Goal: Task Accomplishment & Management: Manage account settings

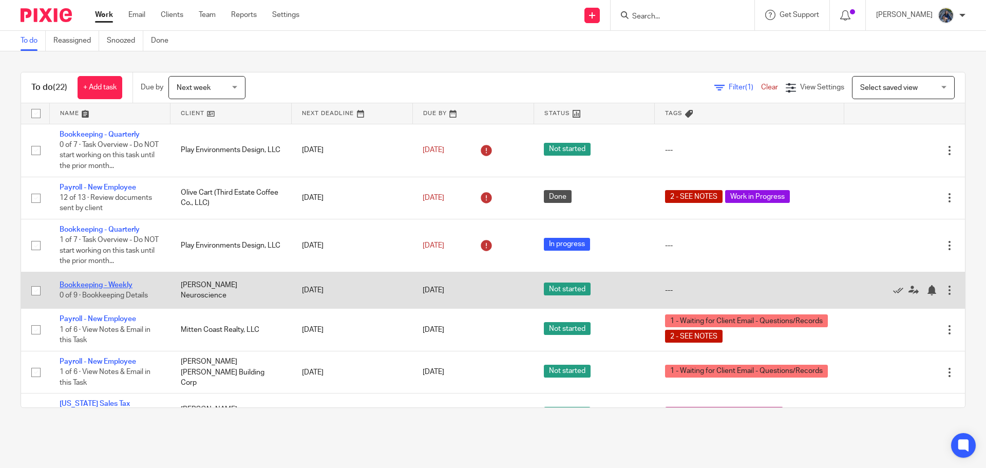
click at [116, 283] on link "Bookkeeping - Weekly" at bounding box center [96, 284] width 73 height 7
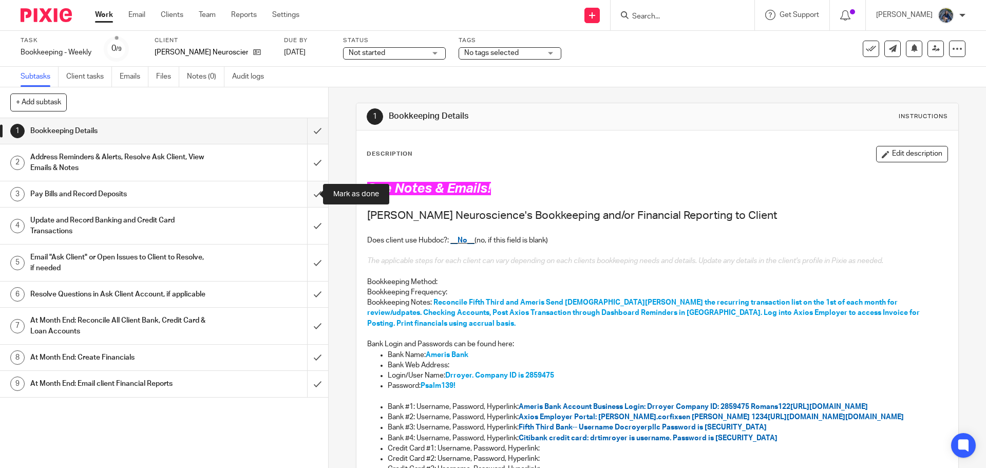
click at [308, 191] on input "submit" at bounding box center [164, 194] width 328 height 26
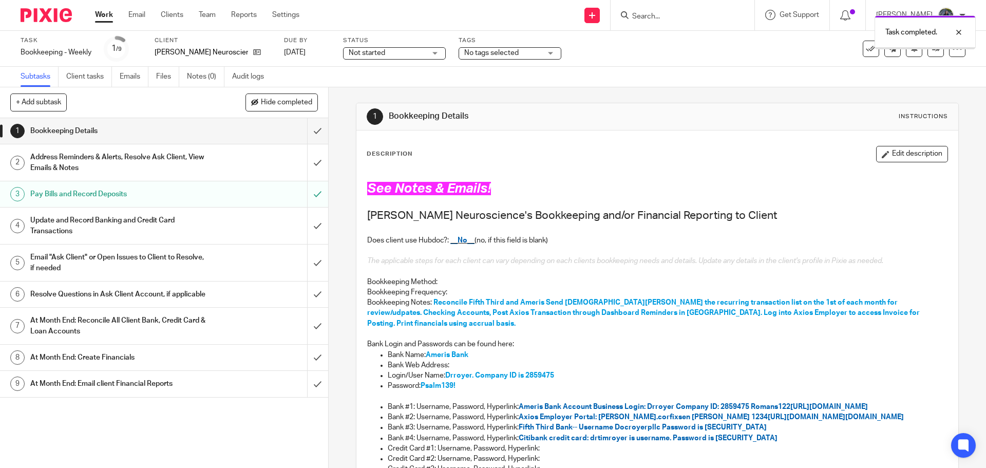
click at [305, 229] on input "submit" at bounding box center [164, 225] width 328 height 36
click at [860, 35] on div "Task completed." at bounding box center [734, 29] width 483 height 39
click at [860, 45] on div "Task completed." at bounding box center [734, 29] width 483 height 39
click at [960, 35] on div at bounding box center [951, 32] width 28 height 12
click at [866, 50] on icon at bounding box center [871, 49] width 10 height 10
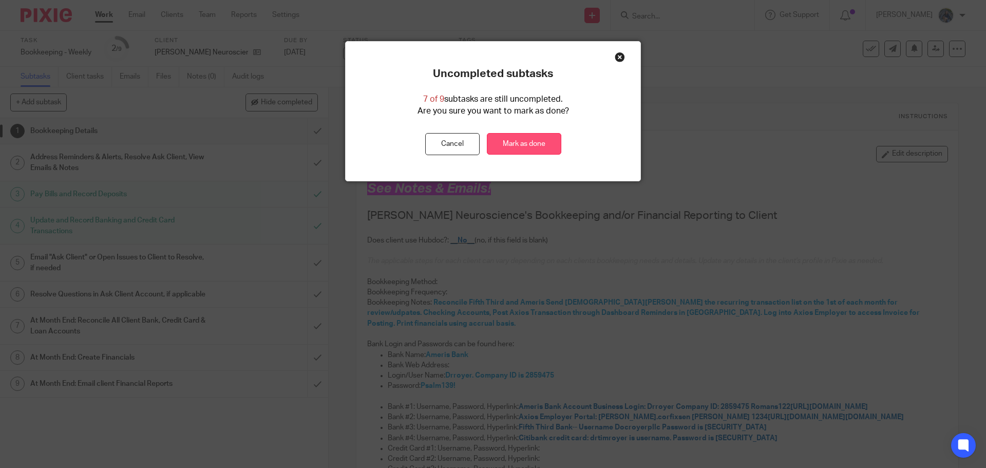
click at [530, 140] on link "Mark as done" at bounding box center [524, 144] width 74 height 22
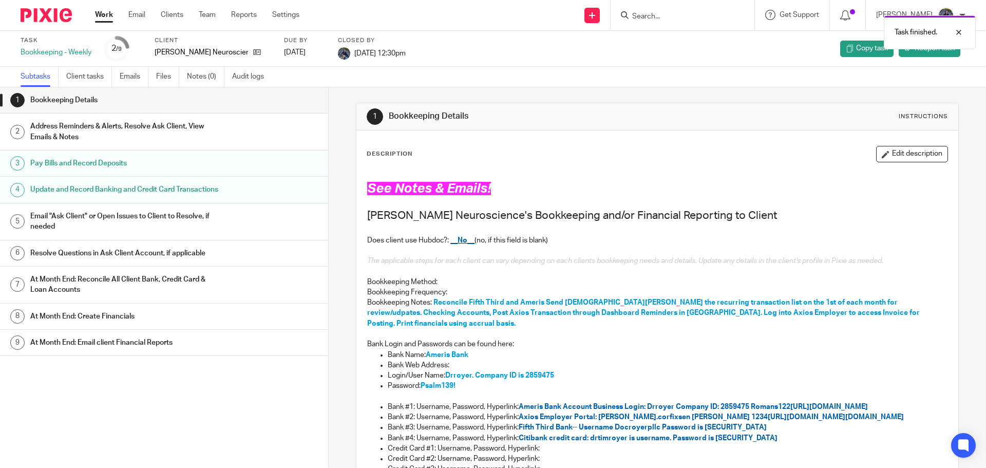
click at [106, 16] on link "Work" at bounding box center [104, 15] width 18 height 10
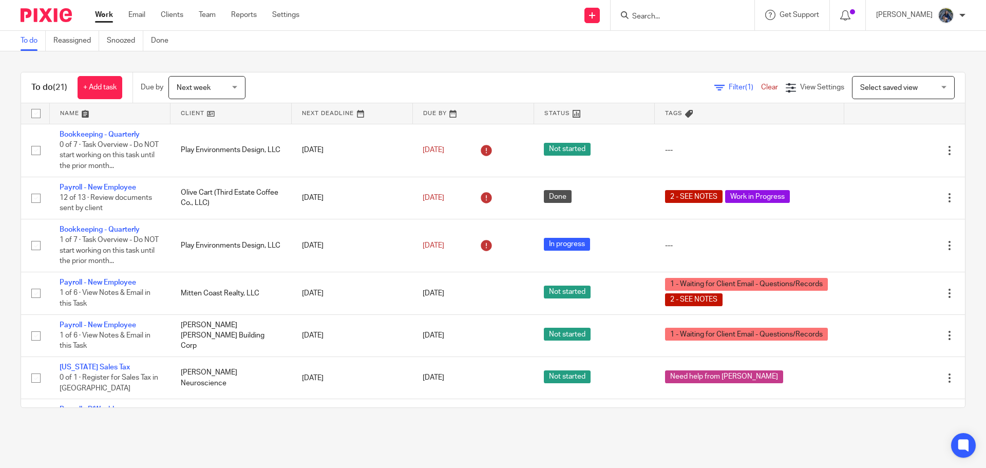
click at [186, 87] on span "Next week" at bounding box center [194, 87] width 34 height 7
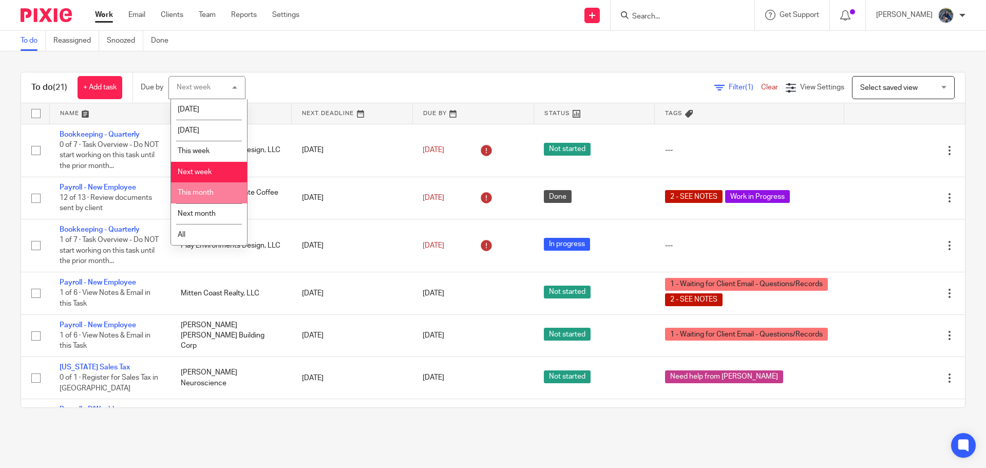
click at [186, 191] on span "This month" at bounding box center [196, 192] width 36 height 7
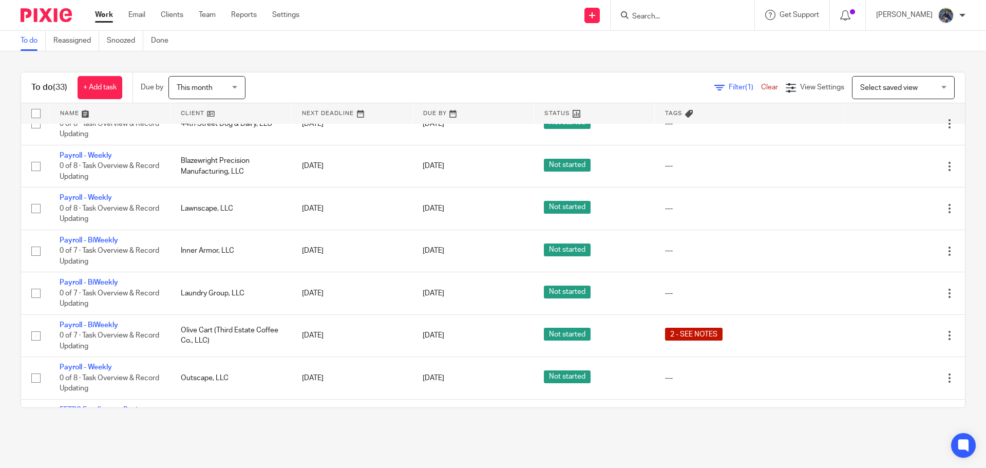
scroll to position [924, 0]
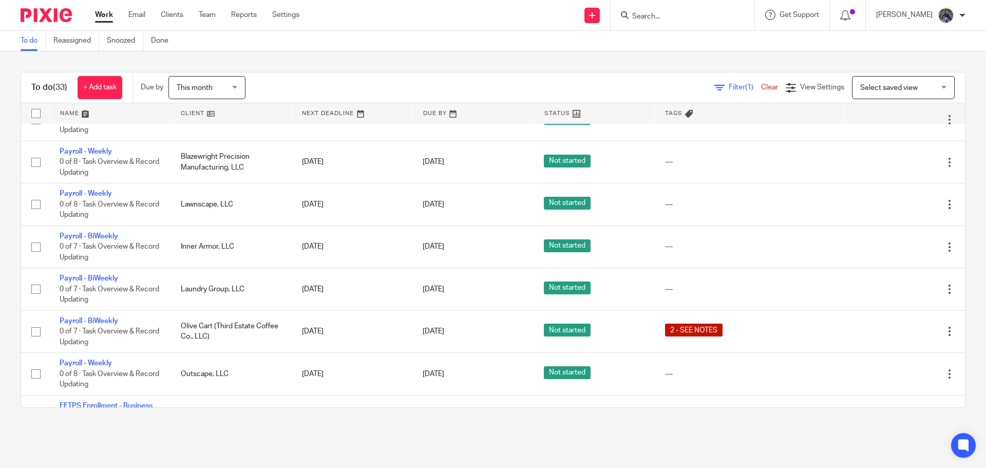
click at [669, 15] on input "Search" at bounding box center [677, 16] width 92 height 9
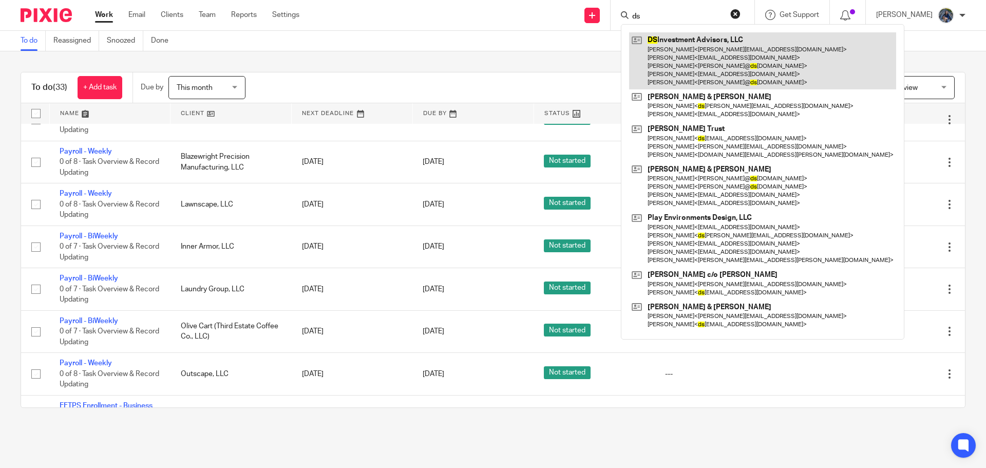
type input "ds"
click at [672, 44] on link at bounding box center [762, 60] width 267 height 57
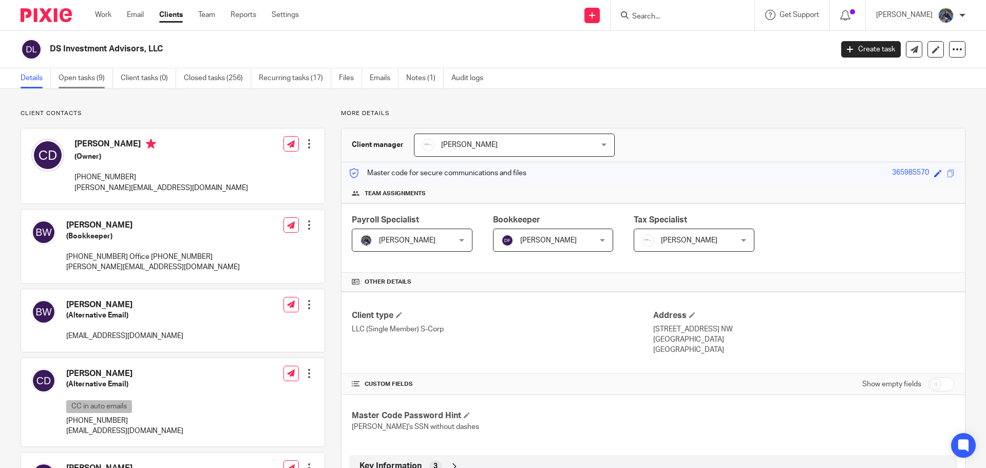
click at [73, 87] on link "Open tasks (9)" at bounding box center [86, 78] width 54 height 20
click at [74, 83] on link "Open tasks (9)" at bounding box center [86, 78] width 54 height 20
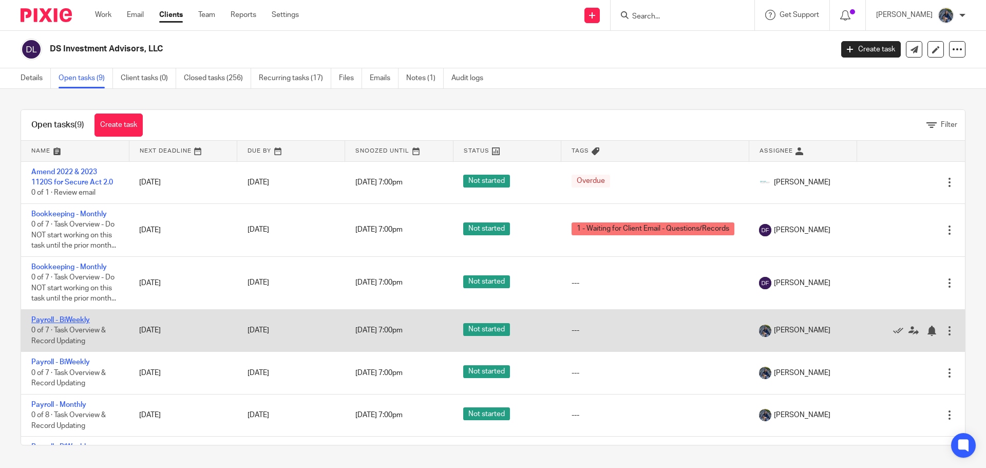
click at [70, 324] on link "Payroll - BiWeekly" at bounding box center [60, 319] width 59 height 7
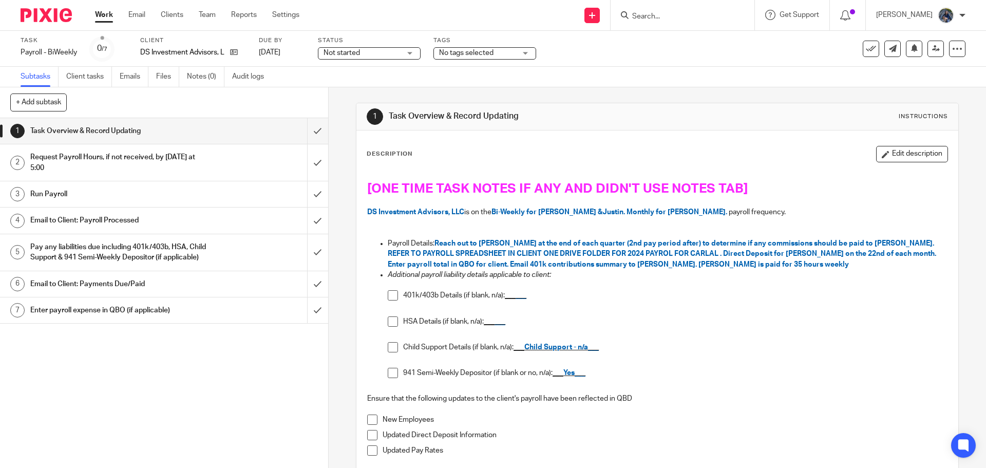
click at [389, 349] on span at bounding box center [393, 347] width 10 height 10
click at [959, 29] on div at bounding box center [951, 32] width 28 height 12
click at [302, 196] on input "submit" at bounding box center [164, 194] width 328 height 26
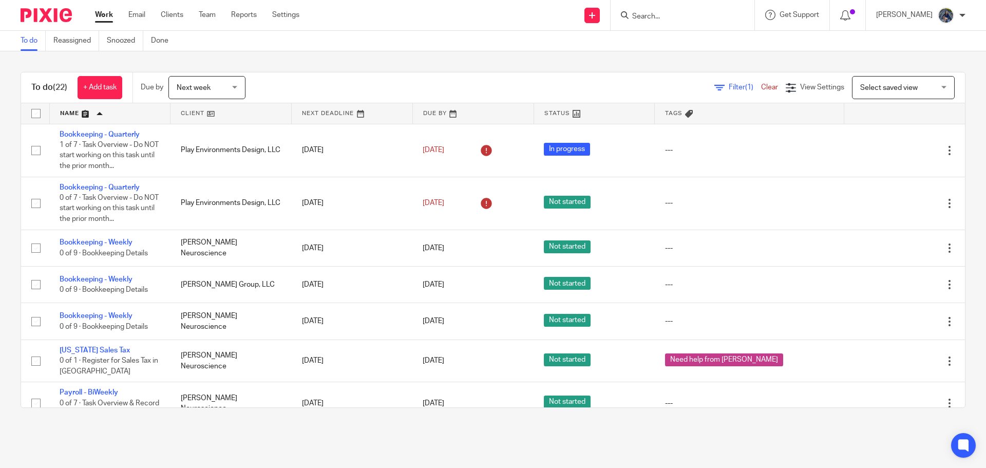
click at [661, 15] on input "Search" at bounding box center [677, 16] width 92 height 9
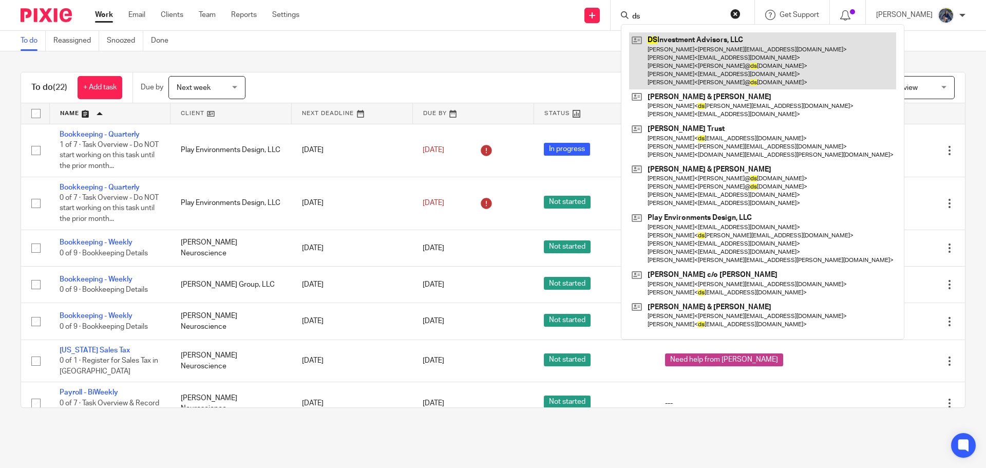
type input "ds"
click at [682, 42] on link at bounding box center [762, 60] width 267 height 57
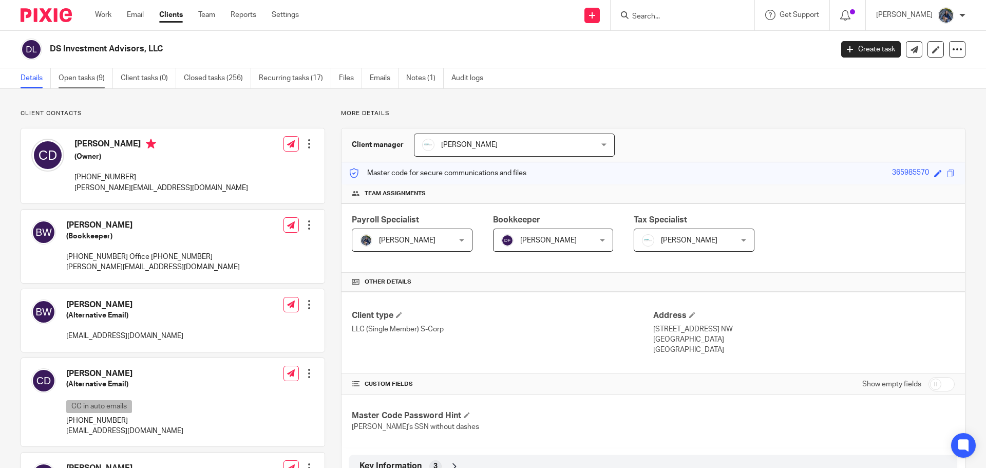
click at [73, 76] on link "Open tasks (9)" at bounding box center [86, 78] width 54 height 20
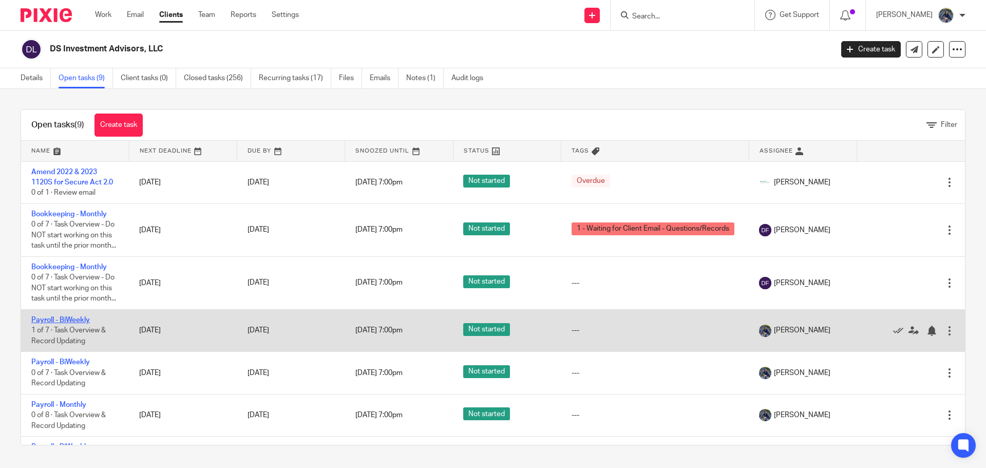
click at [46, 324] on link "Payroll - BiWeekly" at bounding box center [60, 319] width 59 height 7
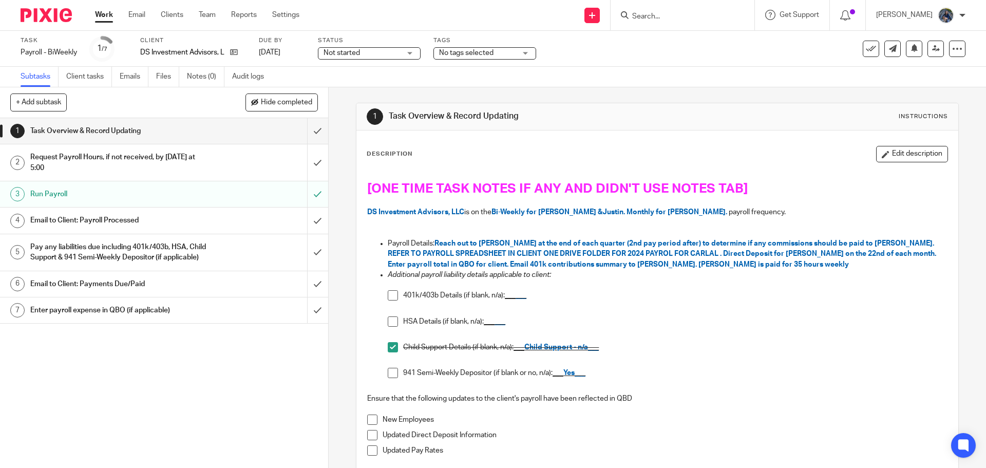
click at [227, 221] on div "Email to Client: Payroll Processed" at bounding box center [163, 220] width 267 height 15
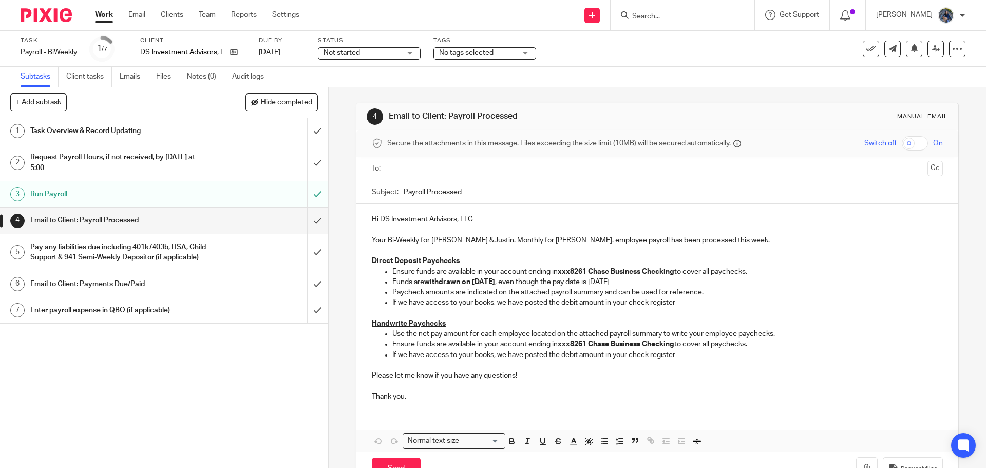
click at [432, 172] on input "text" at bounding box center [657, 169] width 532 height 12
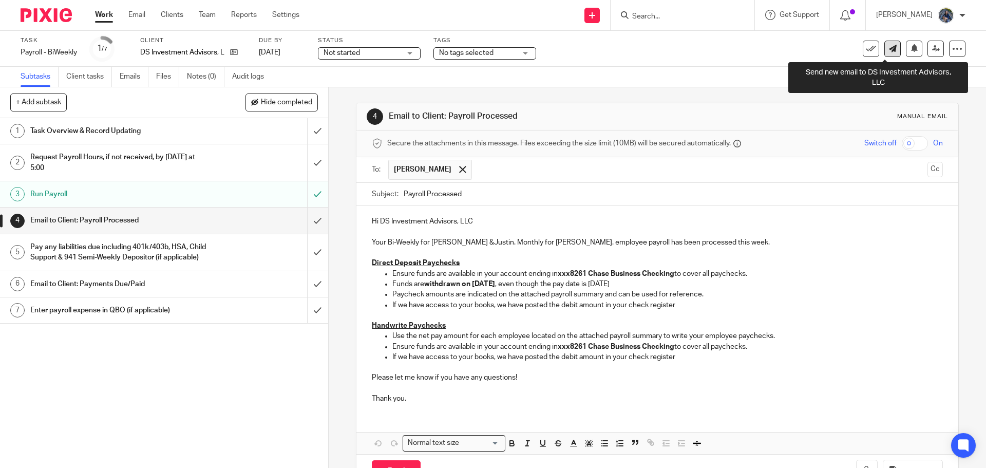
click at [889, 48] on icon at bounding box center [893, 49] width 8 height 8
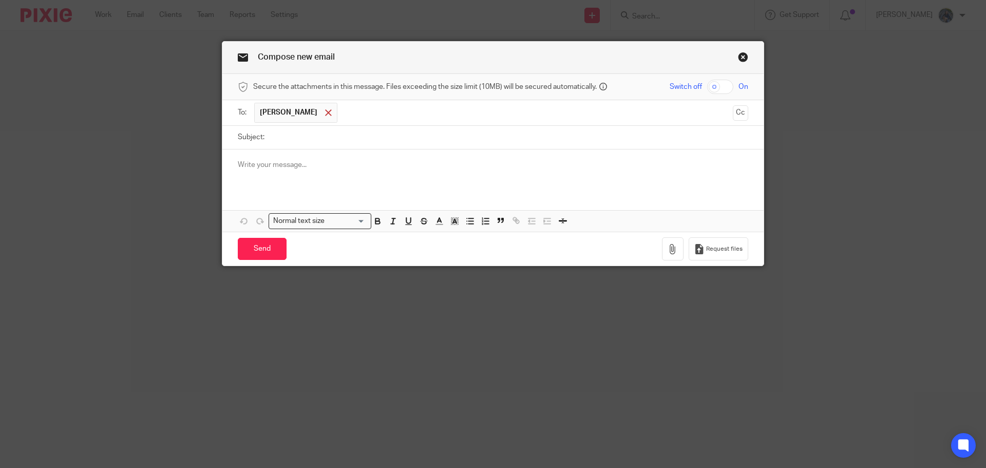
click at [322, 114] on div at bounding box center [328, 112] width 12 height 15
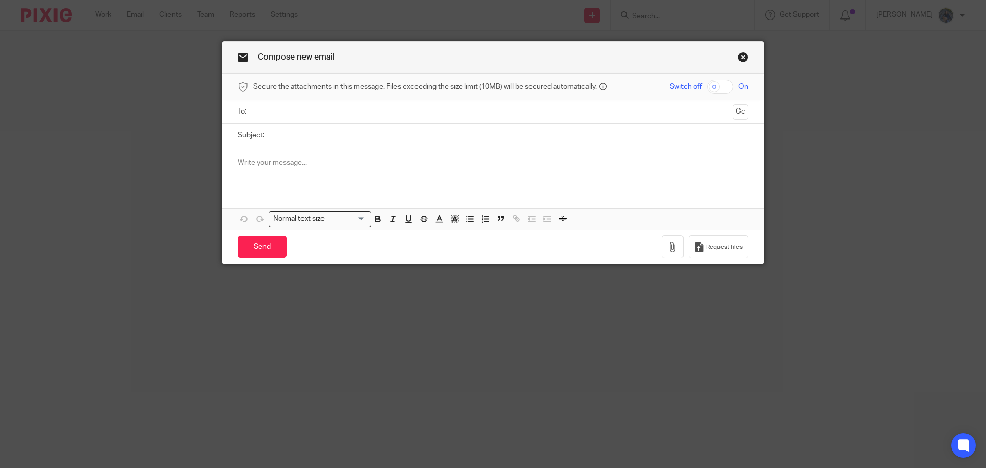
click at [294, 112] on input "text" at bounding box center [493, 112] width 472 height 12
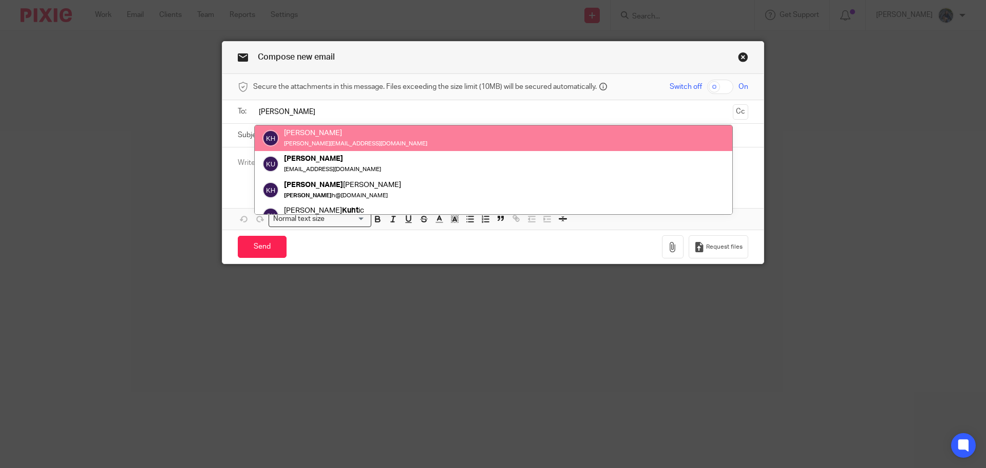
type input "[PERSON_NAME]"
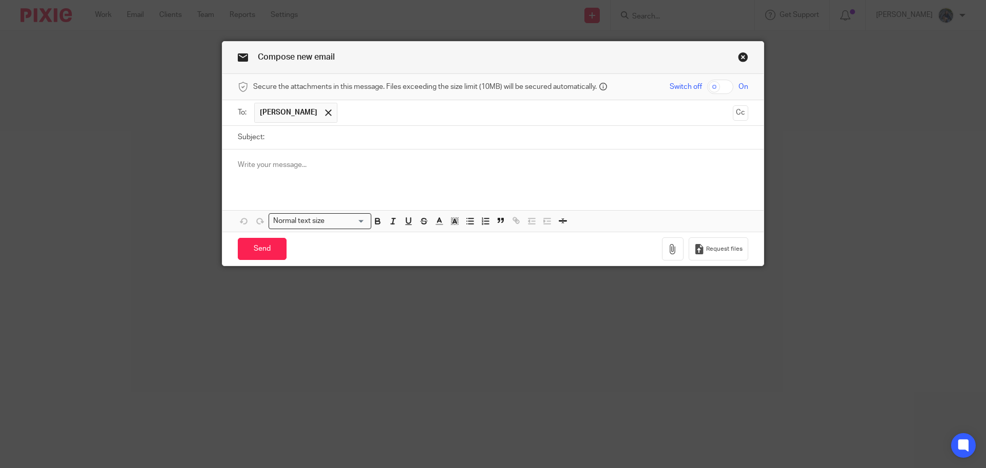
click at [291, 137] on input "Subject:" at bounding box center [509, 137] width 479 height 23
type input "08.22.25 401k Transmittal DS Investments"
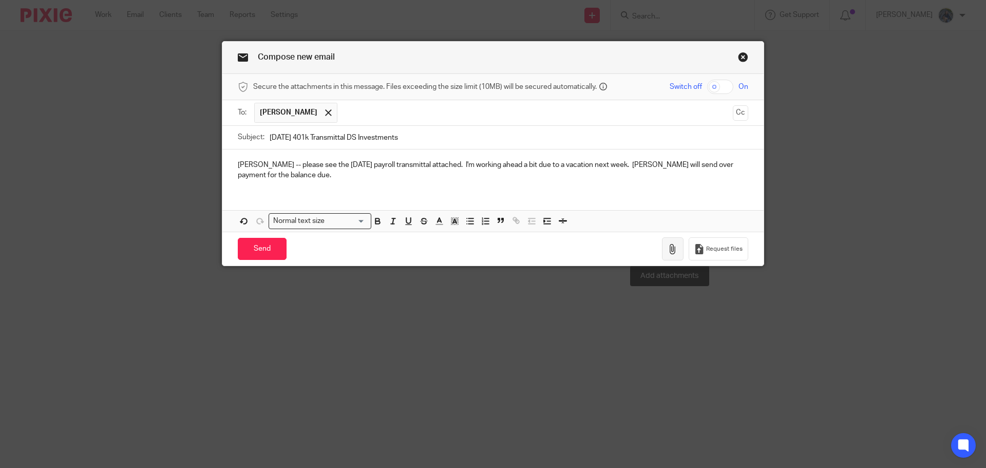
click at [668, 246] on icon "button" at bounding box center [673, 249] width 10 height 10
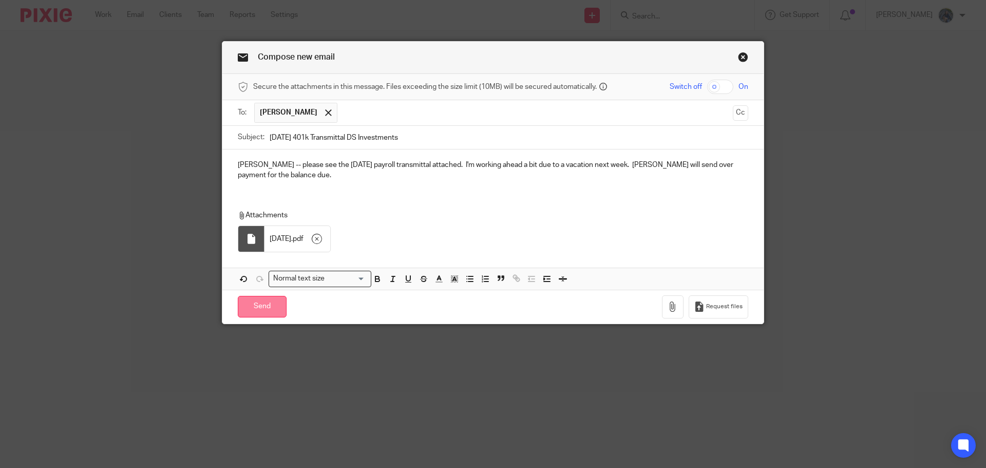
click at [271, 307] on input "Send" at bounding box center [262, 307] width 49 height 22
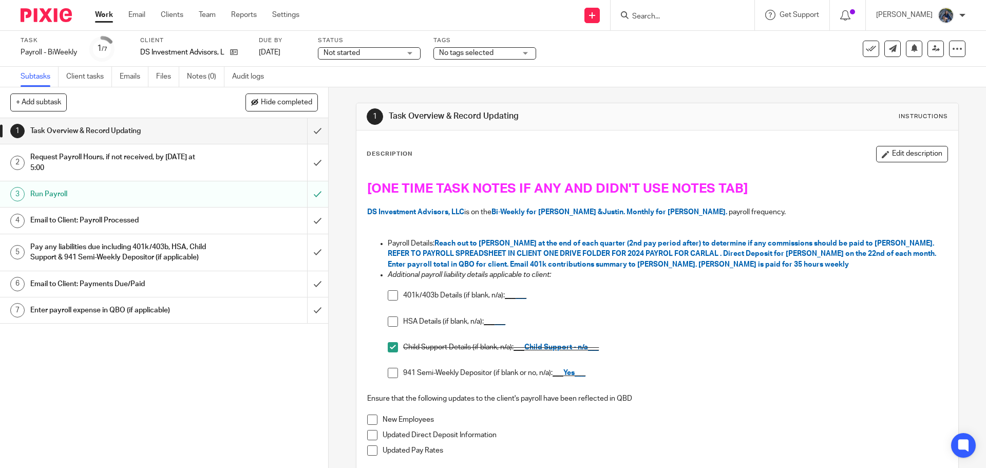
click at [219, 254] on div "Pay any liabilities due including 401k/403b, HSA, Child Support & 941 Semi-Week…" at bounding box center [163, 252] width 267 height 26
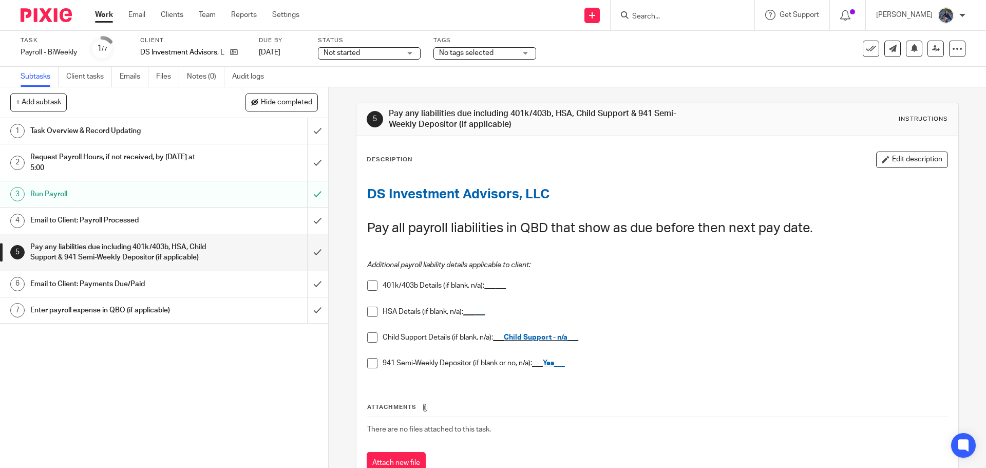
click at [368, 337] on span at bounding box center [372, 337] width 10 height 10
click at [371, 364] on span at bounding box center [372, 363] width 10 height 10
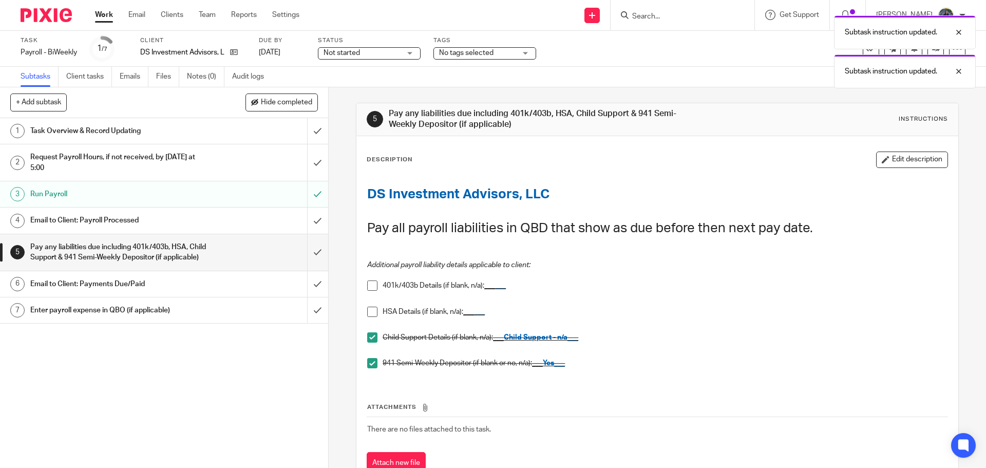
click at [372, 284] on span at bounding box center [372, 285] width 10 height 10
click at [305, 259] on input "submit" at bounding box center [164, 252] width 328 height 36
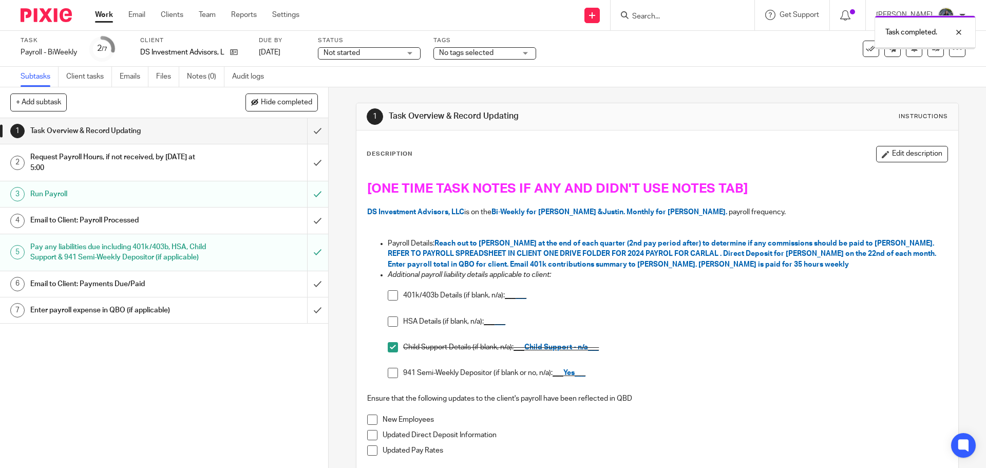
click at [221, 225] on div "Email to Client: Payroll Processed" at bounding box center [163, 220] width 267 height 15
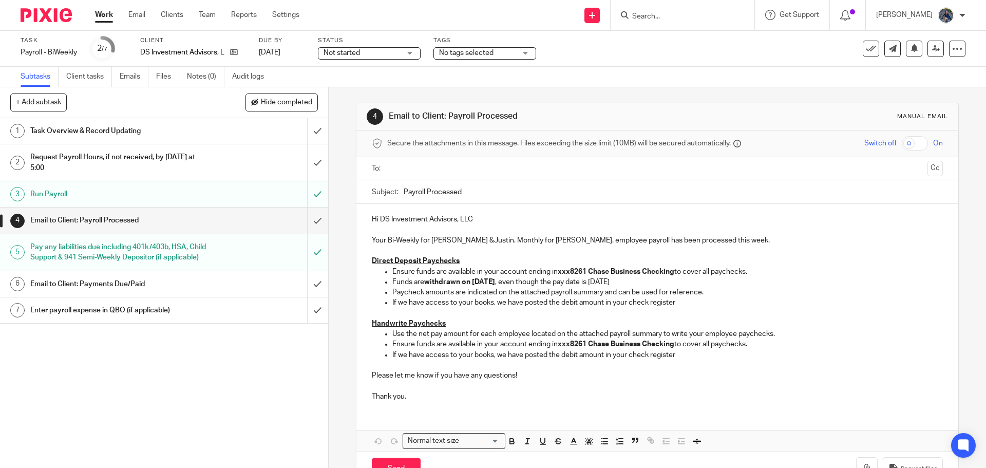
click at [415, 166] on input "text" at bounding box center [657, 169] width 532 height 12
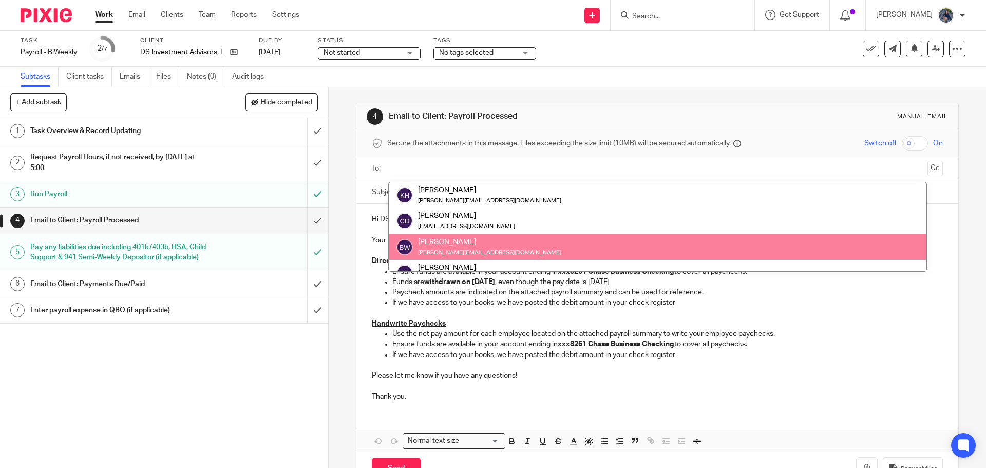
scroll to position [51, 0]
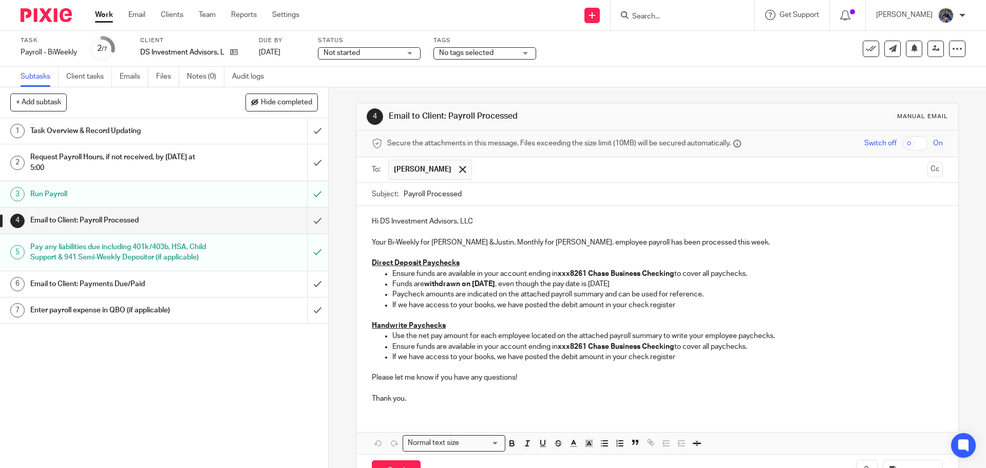
click at [404, 190] on input "Payroll Processed" at bounding box center [673, 194] width 539 height 23
type input "08.22.25 Payroll Processed"
drag, startPoint x: 380, startPoint y: 219, endPoint x: 476, endPoint y: 218, distance: 95.5
click at [476, 218] on p "Hi DS Investment Advisors, LLC" at bounding box center [657, 221] width 571 height 10
drag, startPoint x: 418, startPoint y: 243, endPoint x: 578, endPoint y: 241, distance: 159.7
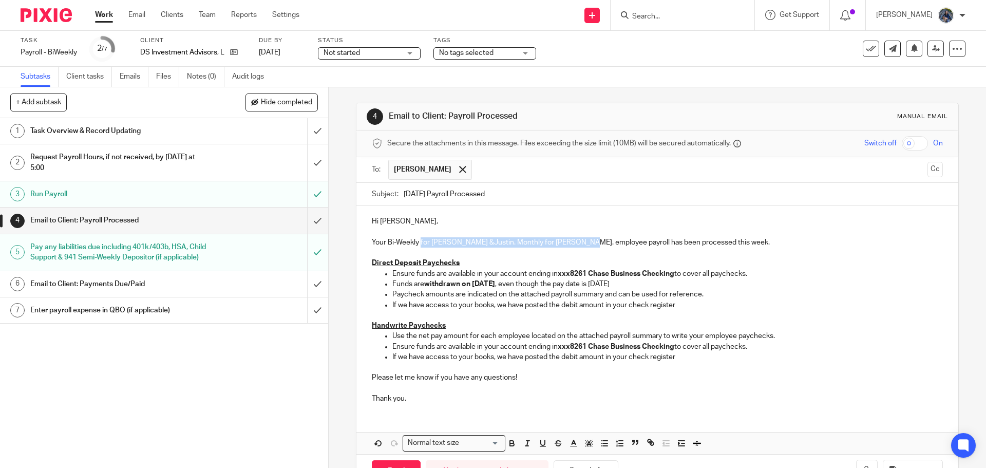
click at [578, 241] on p "Your Bi-Weekly for Madeline &Justin. Monthly for Carla. employee payroll has be…" at bounding box center [657, 237] width 571 height 21
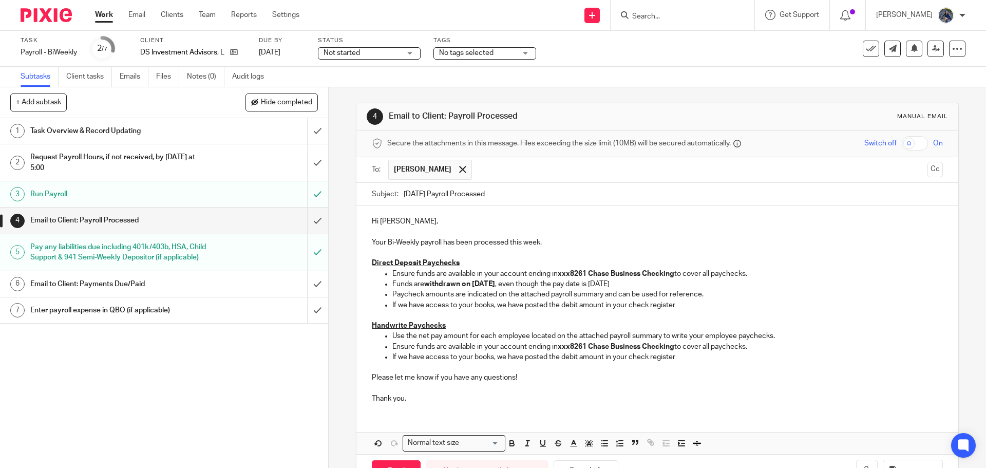
click at [559, 240] on p "Your Bi-Weekly payroll has been processed this week." at bounding box center [657, 237] width 571 height 21
drag, startPoint x: 508, startPoint y: 241, endPoint x: 556, endPoint y: 237, distance: 48.5
click at [556, 237] on p "Your Bi-Weekly payroll has been processed this week." at bounding box center [657, 237] width 571 height 21
click at [510, 243] on p "Your Bi-Weekly payroll has been processed this week." at bounding box center [657, 237] width 571 height 21
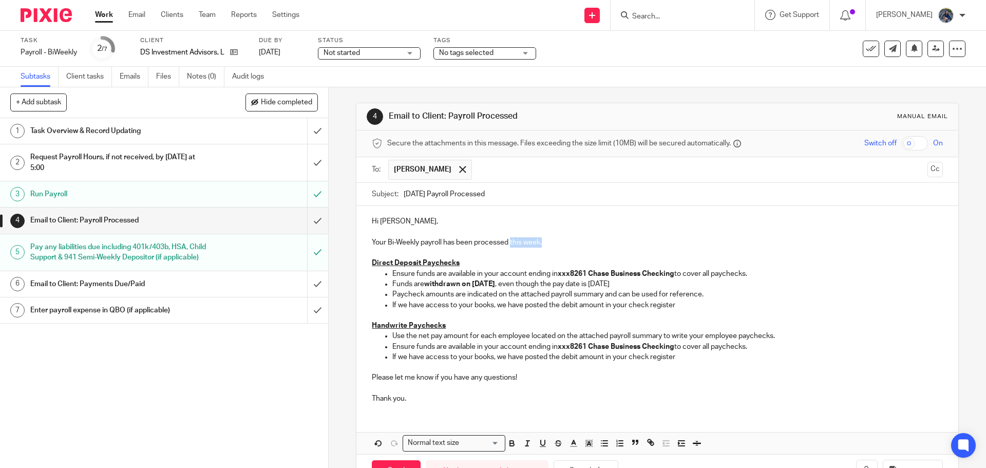
drag, startPoint x: 508, startPoint y: 242, endPoint x: 544, endPoint y: 240, distance: 35.5
click at [544, 240] on p "Your Bi-Weekly payroll has been processed this week." at bounding box center [657, 237] width 571 height 21
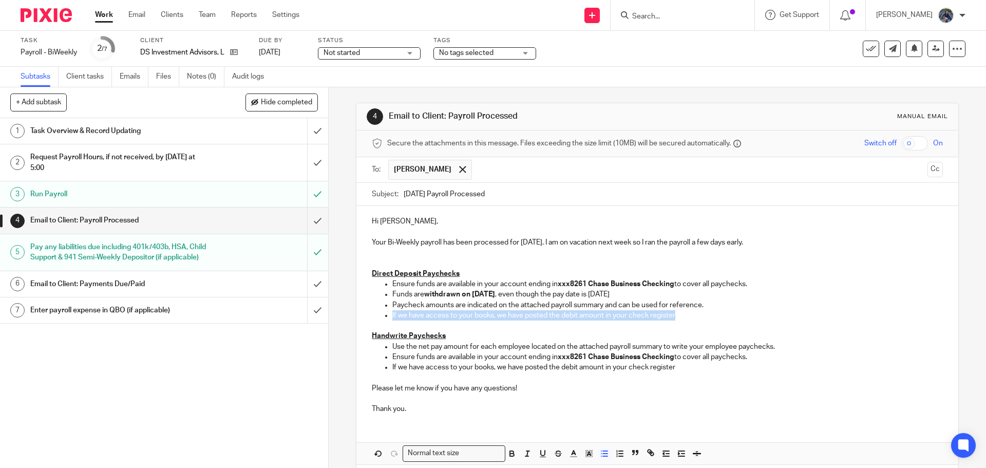
drag, startPoint x: 389, startPoint y: 316, endPoint x: 682, endPoint y: 314, distance: 293.2
click at [682, 314] on ul "Ensure funds are available in your account ending in xxx8261 Chase Business Che…" at bounding box center [657, 300] width 571 height 42
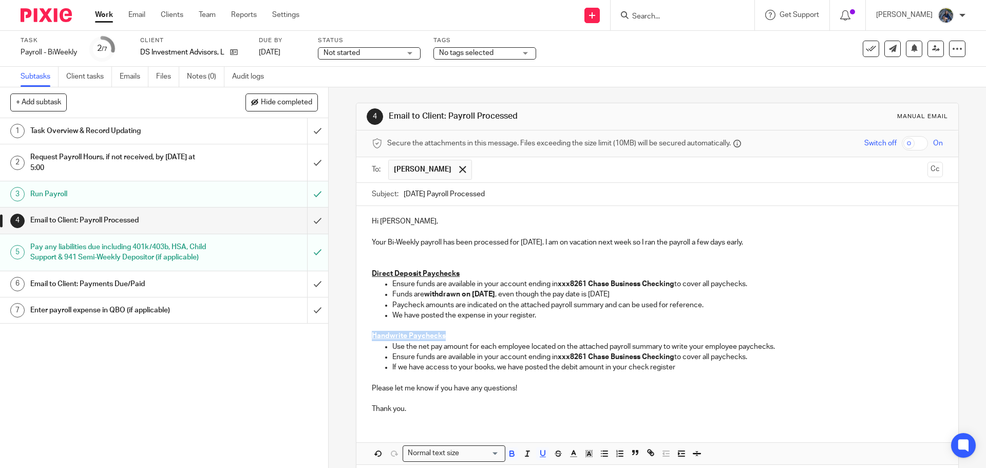
drag, startPoint x: 368, startPoint y: 335, endPoint x: 457, endPoint y: 332, distance: 88.9
click at [457, 332] on div "Hi Carla, Your Bi-Weekly payroll has been processed for August 22. I am on vaca…" at bounding box center [656, 314] width 601 height 216
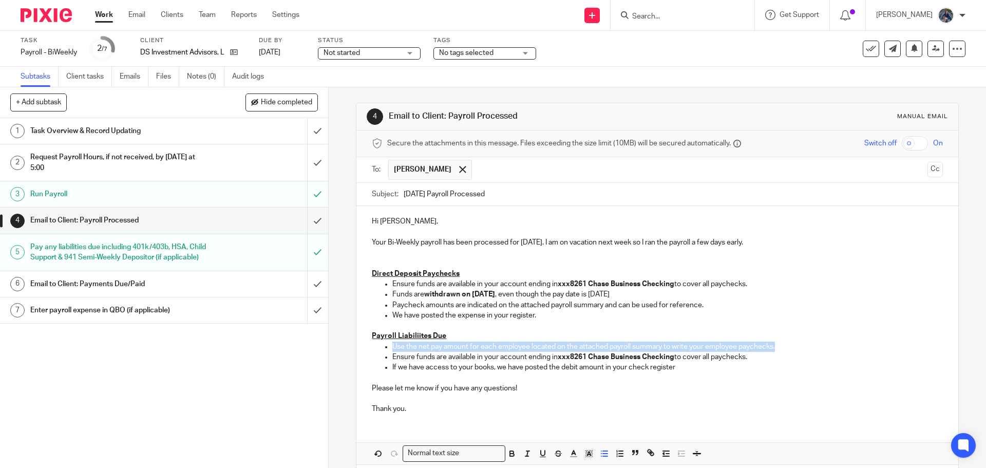
drag, startPoint x: 389, startPoint y: 345, endPoint x: 820, endPoint y: 341, distance: 430.9
click at [820, 341] on p "Use the net pay amount for each employee located on the attached payroll summar…" at bounding box center [667, 346] width 550 height 10
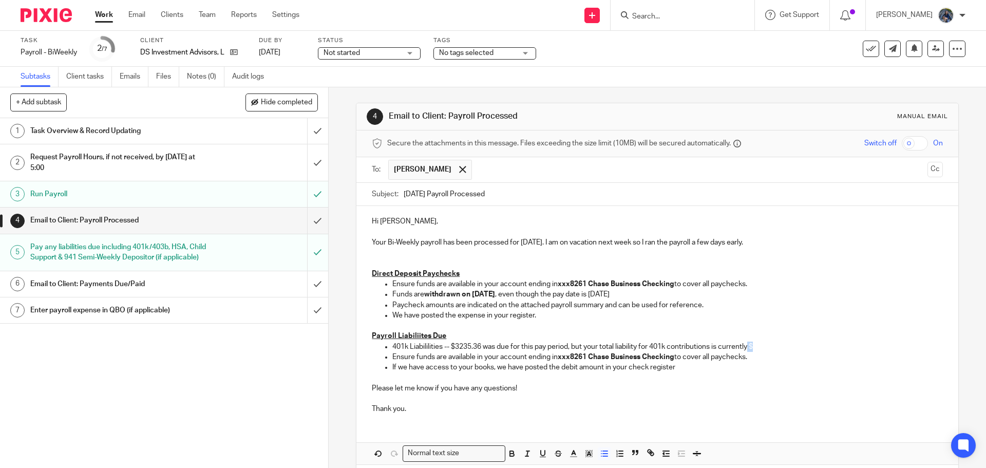
drag, startPoint x: 749, startPoint y: 344, endPoint x: 764, endPoint y: 347, distance: 15.3
click at [764, 347] on p "401k Liabililities -- $3235.36 was due for this pay period, but your total liab…" at bounding box center [667, 346] width 550 height 10
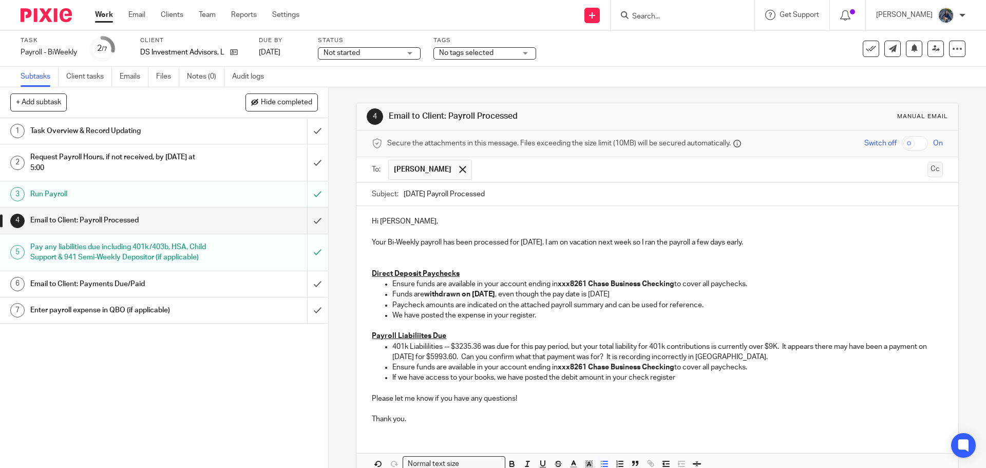
click at [927, 168] on button "Cc" at bounding box center [934, 169] width 15 height 15
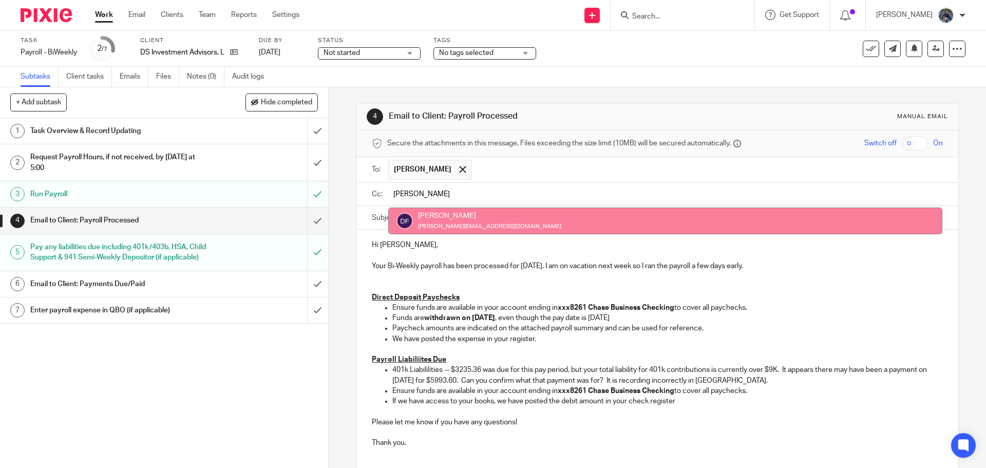
type input "donn"
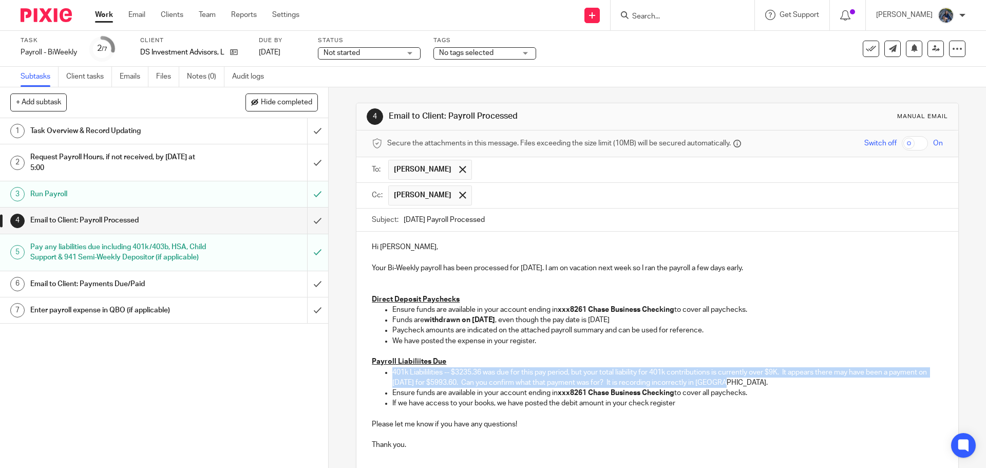
drag, startPoint x: 388, startPoint y: 370, endPoint x: 805, endPoint y: 385, distance: 417.3
click at [805, 385] on ul "401k Liabililities -- $3235.36 was due for this pay period, but your total liab…" at bounding box center [657, 388] width 571 height 42
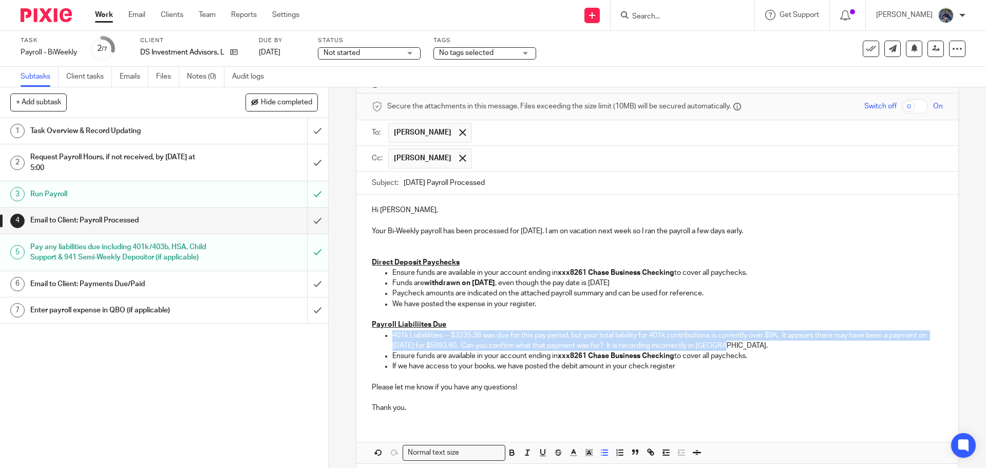
scroll to position [82, 0]
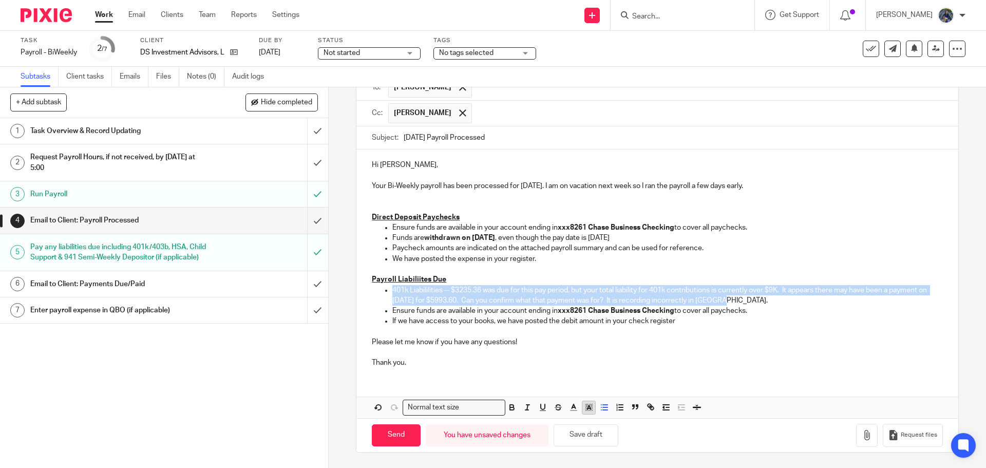
click at [584, 408] on icon "button" at bounding box center [588, 407] width 9 height 9
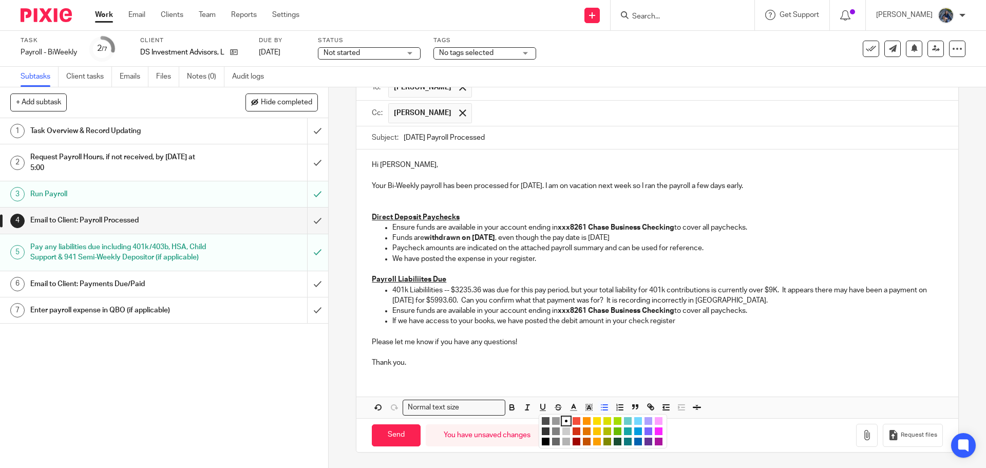
click at [596, 422] on li "color:#FCDC00" at bounding box center [597, 421] width 8 height 8
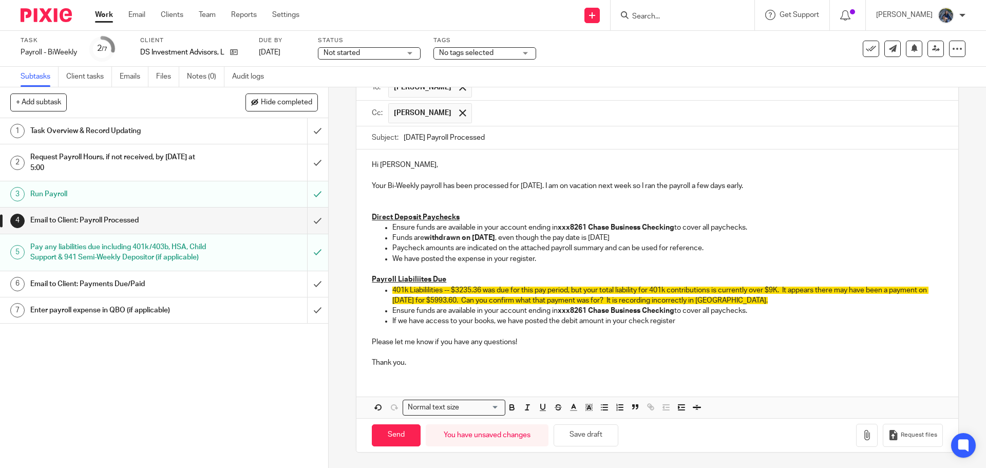
click at [527, 368] on div "Hi Carla, Your Bi-Weekly payroll has been processed for August 22. I am on vaca…" at bounding box center [656, 262] width 601 height 226
click at [782, 291] on span "401k Liabililities -- $3235.36 was due for this pay period, but your total liab…" at bounding box center [660, 295] width 536 height 17
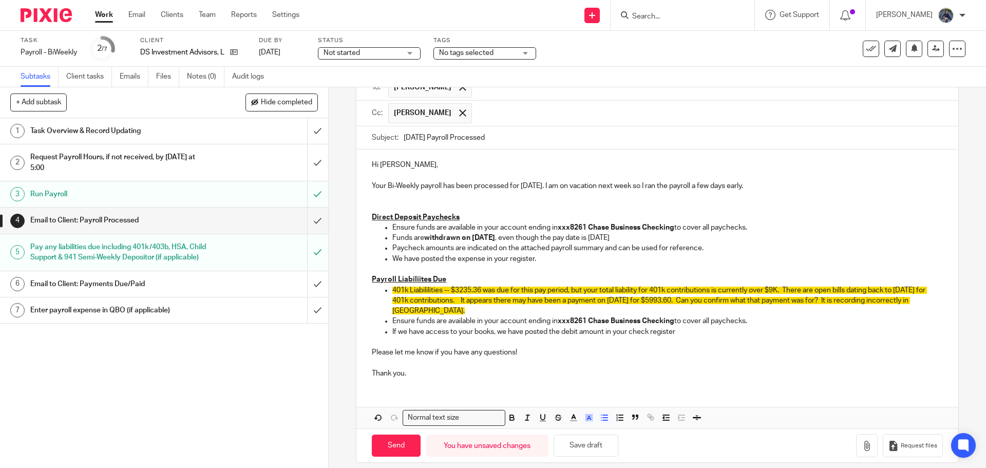
click at [847, 302] on span "401k Liabililities -- $3235.36 was due for this pay period, but your total liab…" at bounding box center [659, 301] width 535 height 28
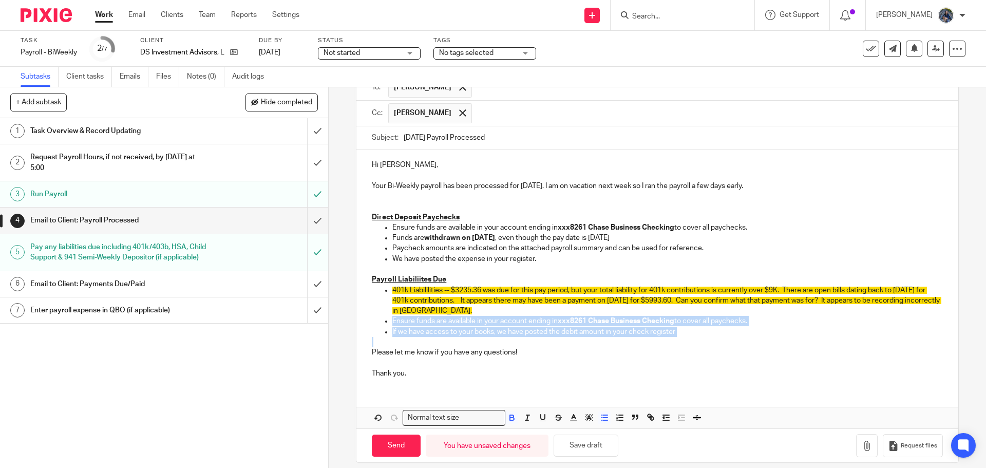
drag, startPoint x: 369, startPoint y: 318, endPoint x: 753, endPoint y: 348, distance: 385.3
click at [754, 348] on div "Hi Carla, Your Bi-Weekly payroll has been processed for August 22. I am on vaca…" at bounding box center [656, 267] width 601 height 237
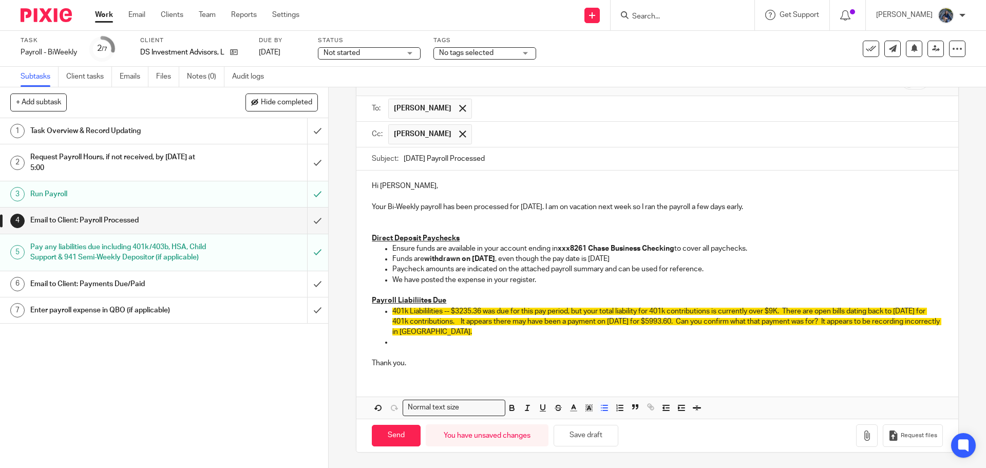
click at [404, 340] on p at bounding box center [667, 342] width 550 height 10
click at [481, 329] on p "401k Liabililities -- $3235.36 was due for this pay period, but your total liab…" at bounding box center [667, 321] width 550 height 31
click at [862, 437] on icon "button" at bounding box center [867, 435] width 10 height 10
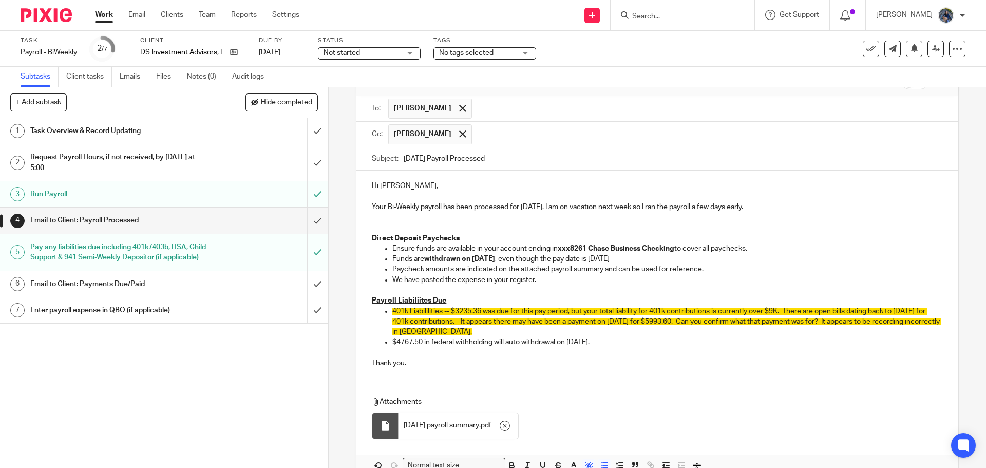
click at [467, 326] on p "401k Liabililities -- $3235.36 was due for this pay period, but your total liab…" at bounding box center [667, 321] width 550 height 31
click at [469, 331] on p "401k Liabililities -- $3235.36 was due for this pay period, but your total liab…" at bounding box center [667, 321] width 550 height 31
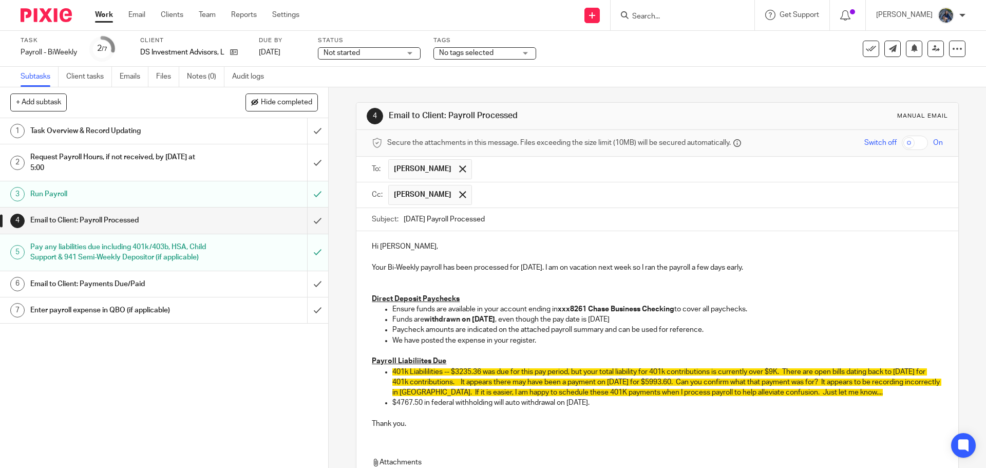
scroll to position [0, 0]
click at [519, 223] on input "08.22.25 Payroll Processed" at bounding box center [673, 219] width 539 height 23
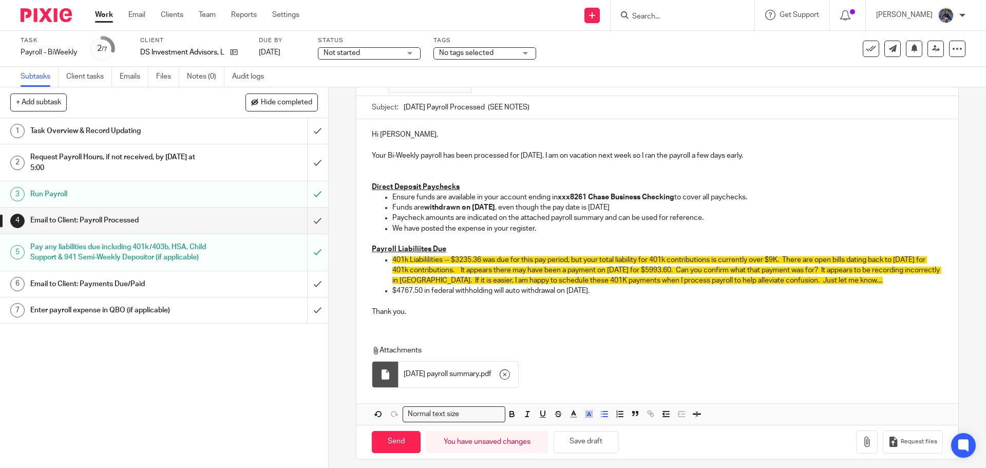
scroll to position [119, 0]
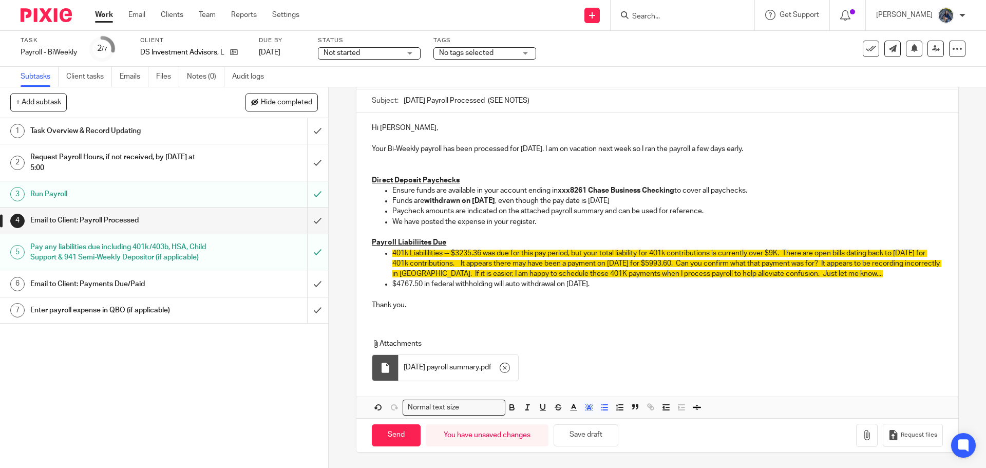
type input "08.22.25 Payroll Processed (SEE NOTES)"
click at [374, 161] on p at bounding box center [657, 159] width 571 height 10
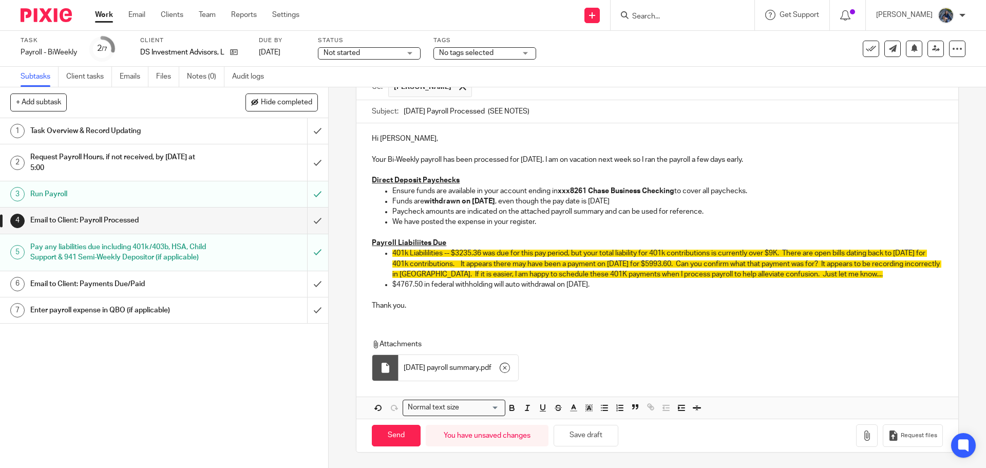
click at [495, 203] on strong "Thursday" at bounding box center [483, 201] width 23 height 7
click at [656, 199] on p "Funds are withdrawn on Thursday August 21 , even though the pay date is Friday" at bounding box center [667, 201] width 550 height 10
click at [392, 434] on input "Send" at bounding box center [396, 436] width 49 height 22
type input "Sent"
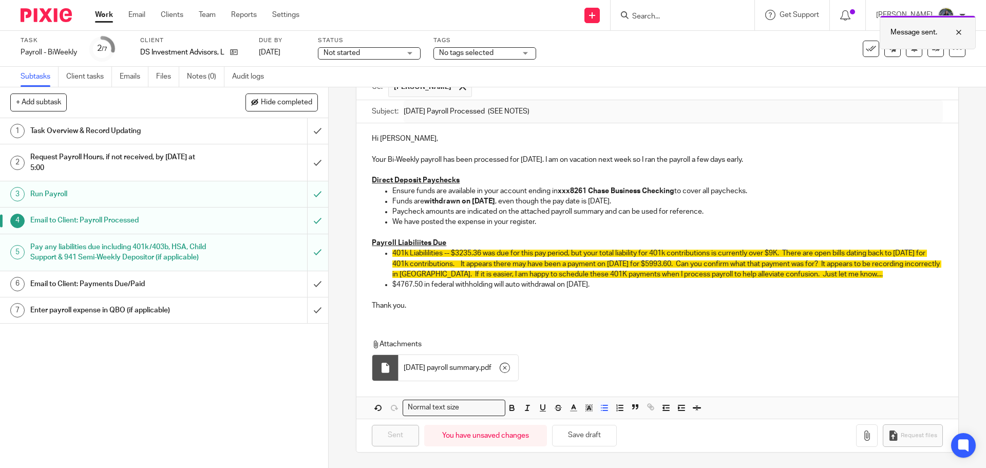
click at [961, 29] on div at bounding box center [951, 32] width 28 height 12
click at [305, 319] on input "submit" at bounding box center [164, 310] width 328 height 26
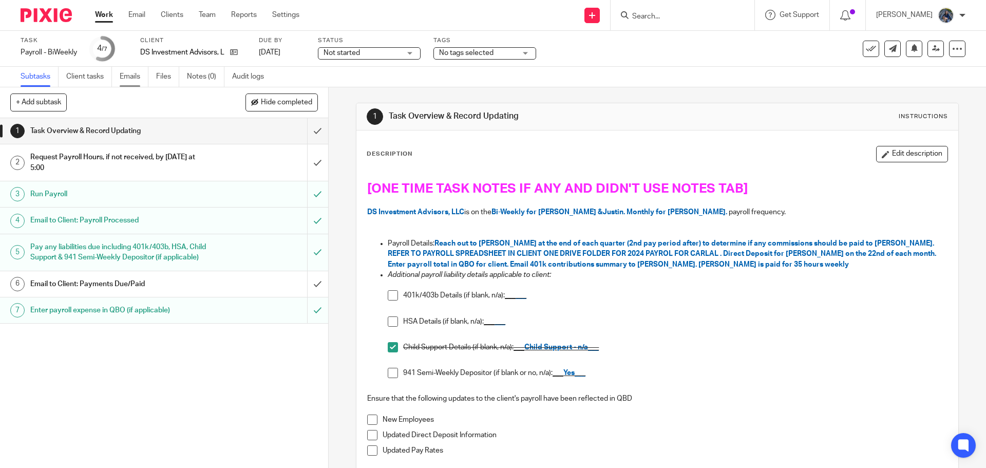
click at [138, 74] on link "Emails" at bounding box center [134, 77] width 29 height 20
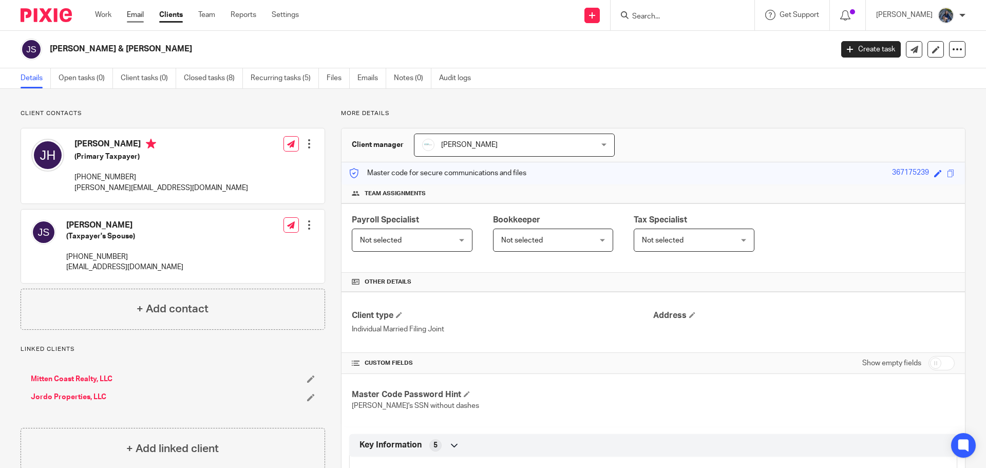
click at [140, 11] on link "Email" at bounding box center [135, 15] width 17 height 10
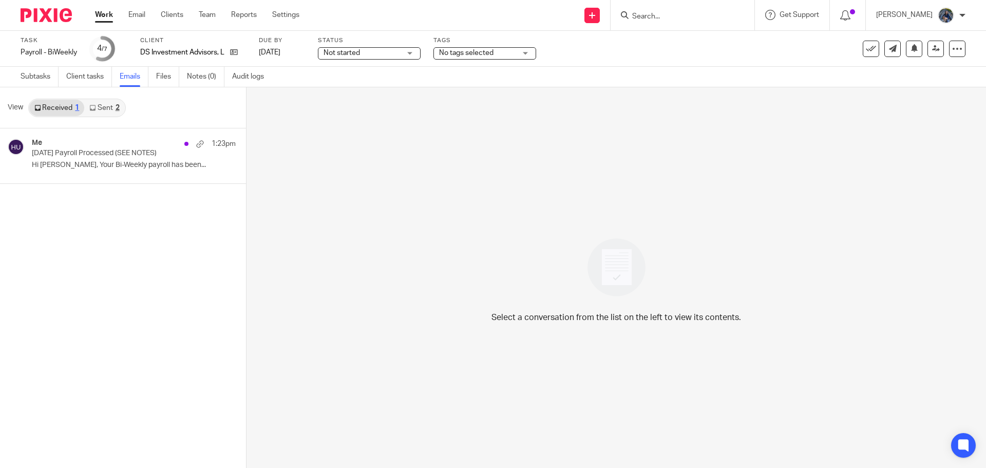
click at [106, 110] on link "Sent 2" at bounding box center [104, 108] width 40 height 16
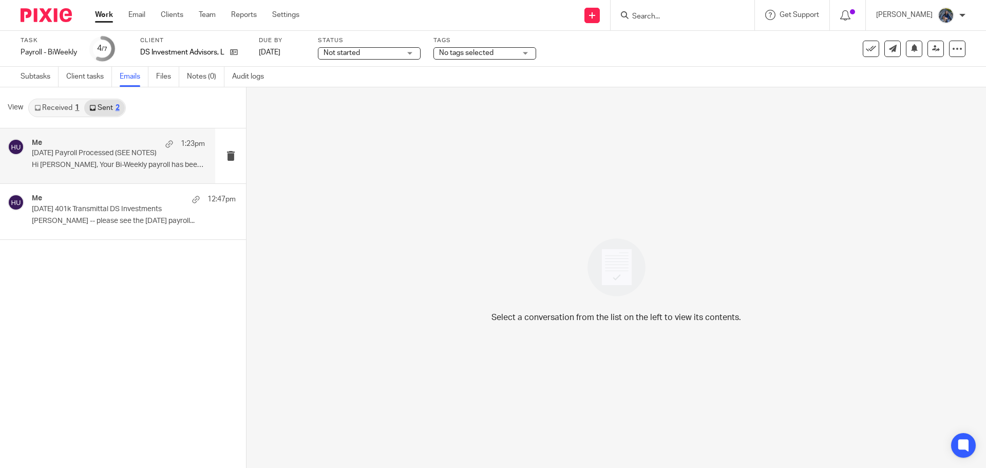
click at [102, 169] on p "Hi [PERSON_NAME], Your Bi-Weekly payroll has been..." at bounding box center [118, 165] width 173 height 9
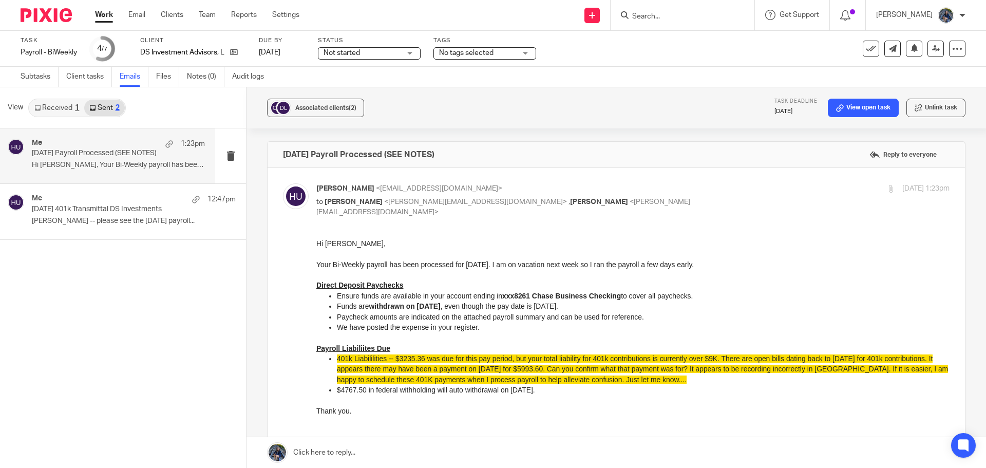
click at [341, 453] on link at bounding box center [615, 452] width 739 height 31
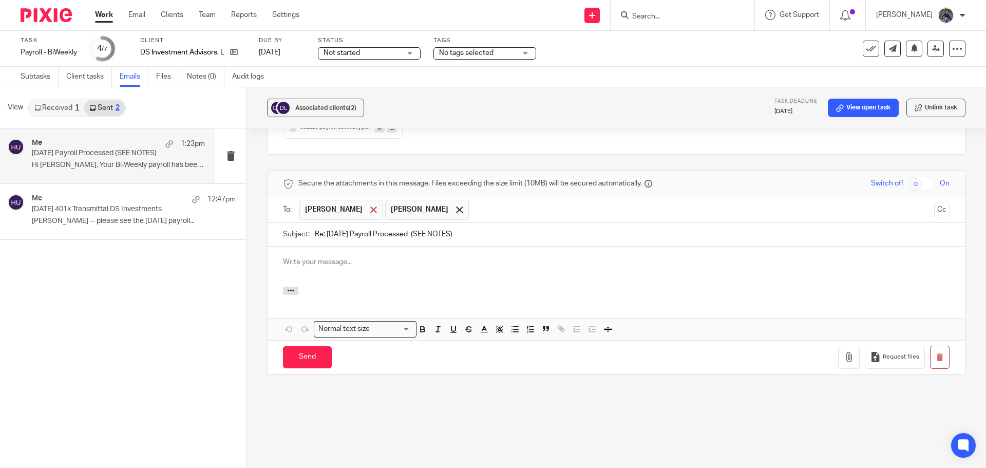
click at [370, 207] on span at bounding box center [373, 209] width 7 height 7
click at [292, 261] on p at bounding box center [616, 262] width 667 height 10
click at [467, 264] on p "DOnna -- copied you on this so you could help figure out hthe 401k stuff." at bounding box center [616, 262] width 667 height 10
drag, startPoint x: 495, startPoint y: 262, endPoint x: 543, endPoint y: 264, distance: 48.3
click at [543, 264] on p "DOnna -- copied you on this so you could help figure out the 401k stuff." at bounding box center [616, 262] width 667 height 10
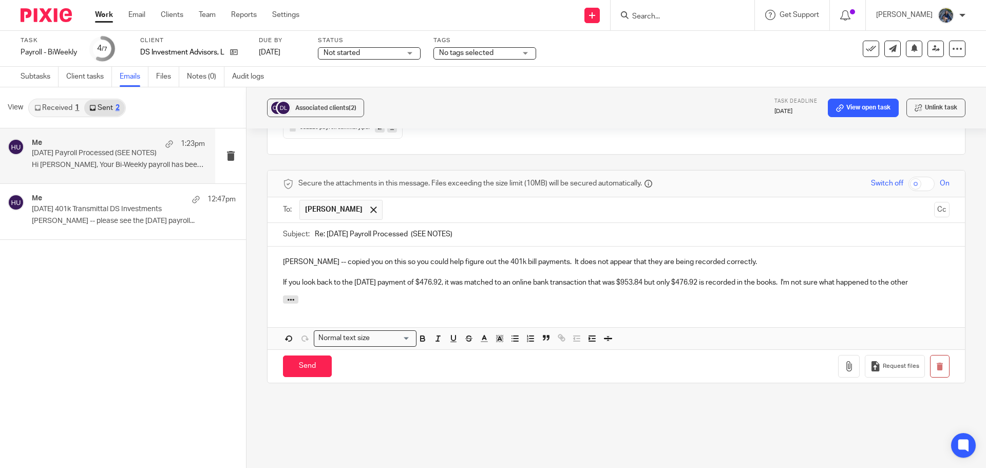
click at [922, 288] on p "If you look back to the June 4 payment of $476.92, it was matched to an online …" at bounding box center [616, 282] width 667 height 10
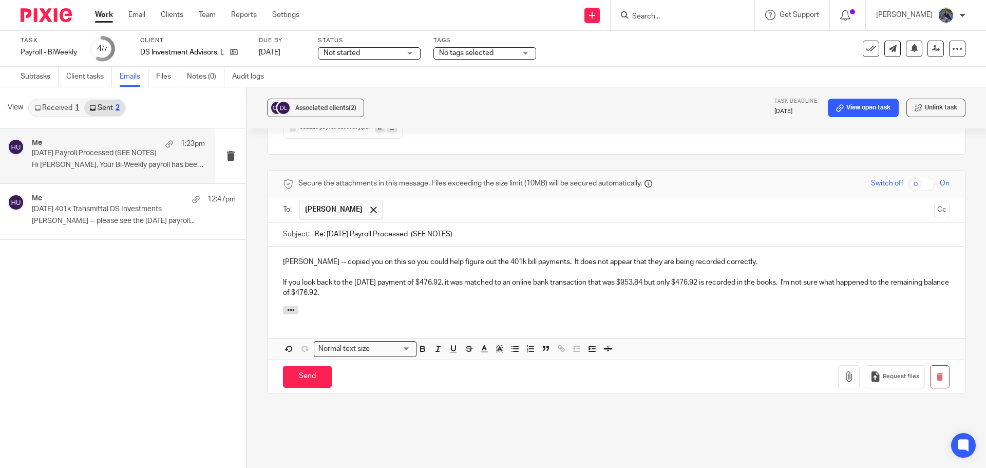
click at [444, 279] on p "If you look back to the June 4 payment of $476.92, it was matched to an online …" at bounding box center [616, 287] width 667 height 21
click at [416, 294] on p "If you look back to the June 4 payment of $476.92 to Fidelity 401k, it was matc…" at bounding box center [616, 287] width 667 height 21
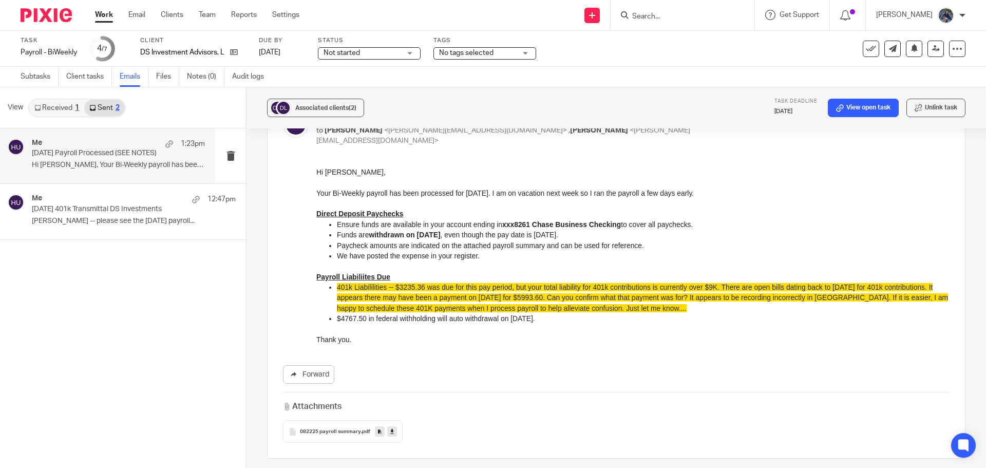
scroll to position [257, 0]
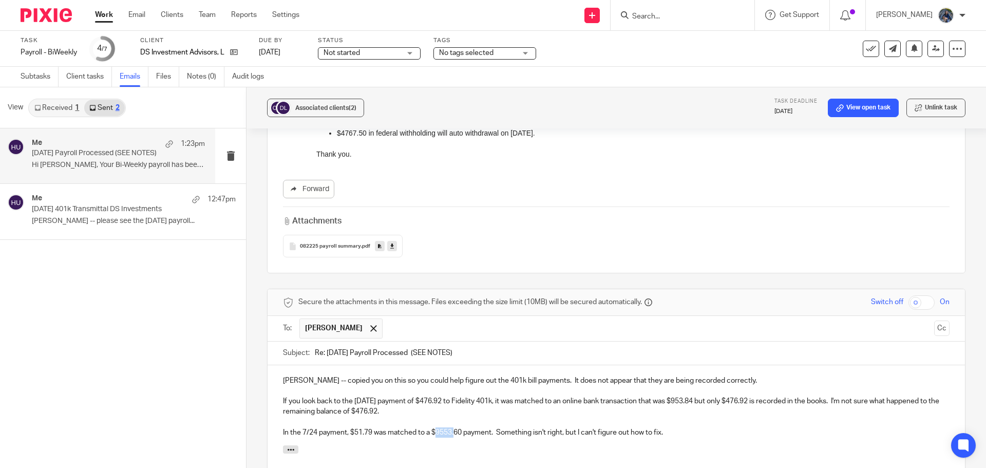
drag, startPoint x: 435, startPoint y: 431, endPoint x: 456, endPoint y: 428, distance: 20.8
click at [456, 428] on p "In the 7/24 payment, $51.79 was matched to a $9553.60 payment. Something isn't …" at bounding box center [616, 432] width 667 height 10
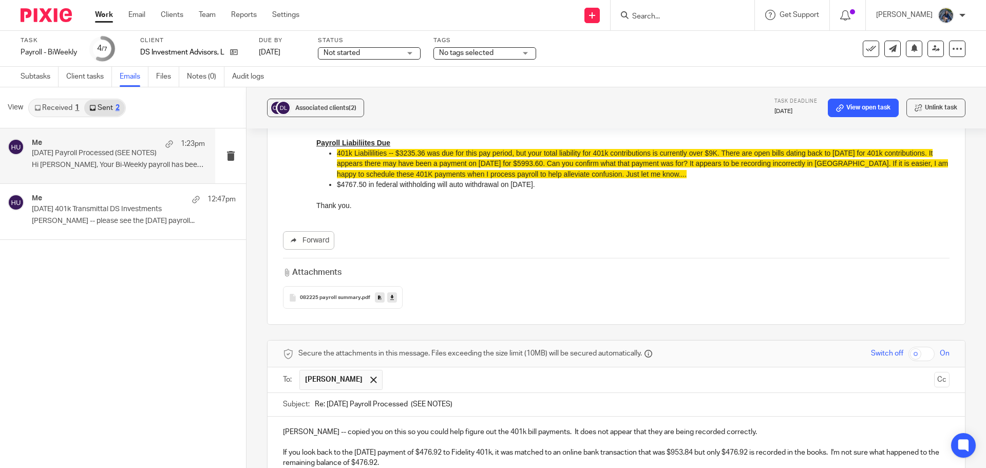
scroll to position [308, 0]
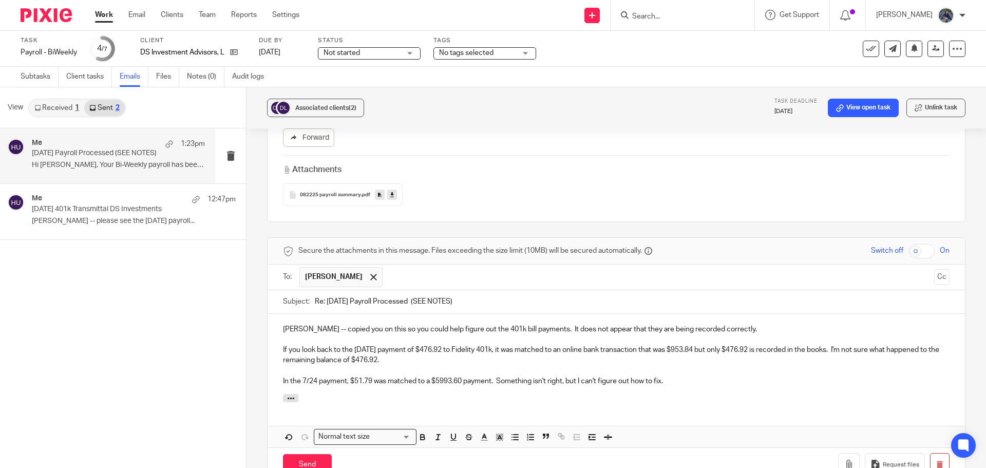
click at [672, 383] on p "In the 7/24 payment, $51.79 was matched to a $5993.60 payment. Something isn't …" at bounding box center [616, 381] width 667 height 10
click at [289, 328] on p "DOnna -- copied you on this so you could help figure out the 401k bill payments…" at bounding box center [616, 329] width 667 height 10
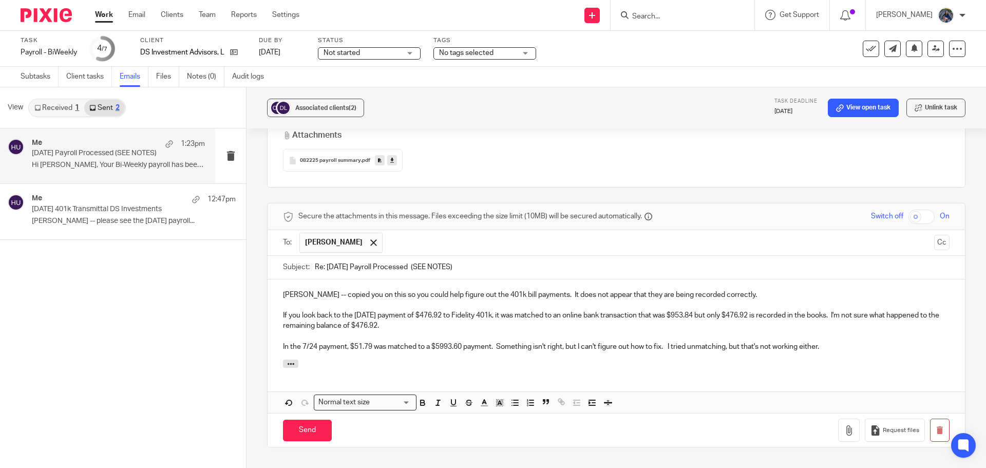
scroll to position [359, 0]
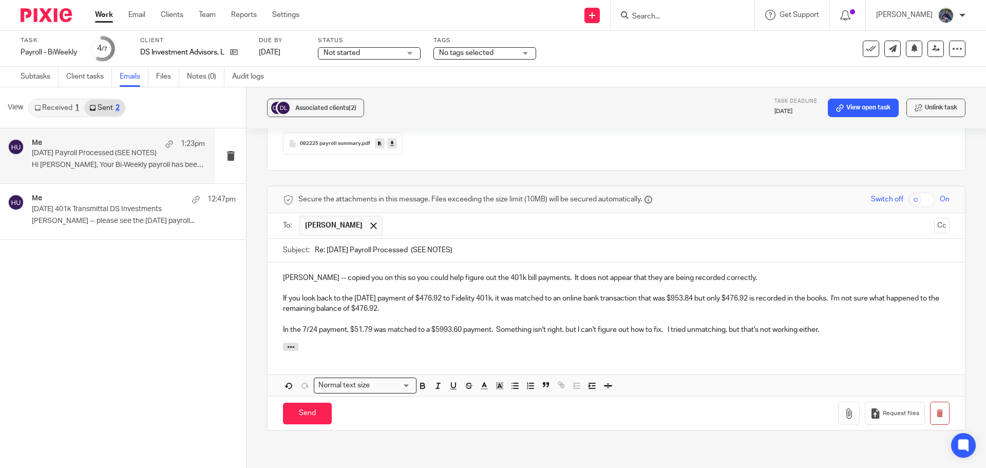
click at [842, 328] on p "In the 7/24 payment, $51.79 was matched to a $5993.60 payment. Something isn't …" at bounding box center [616, 330] width 667 height 10
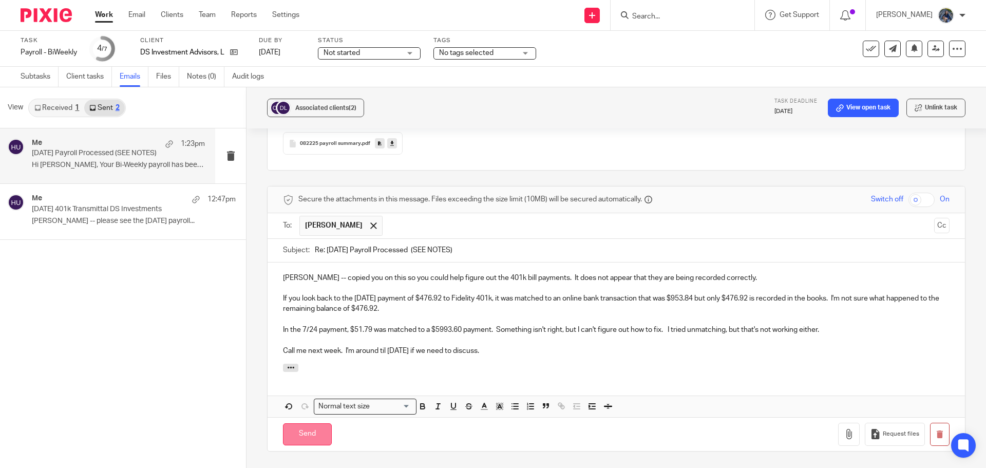
click at [294, 438] on input "Send" at bounding box center [307, 434] width 49 height 22
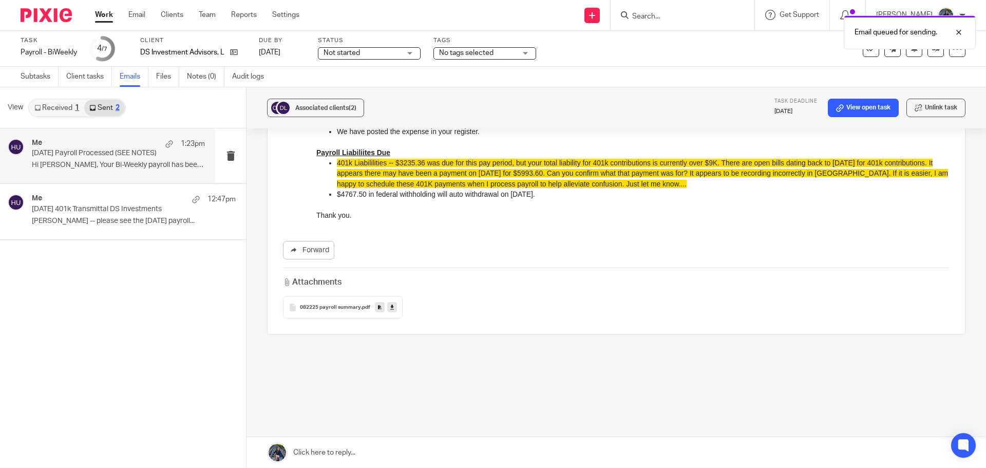
scroll to position [196, 0]
click at [962, 29] on div at bounding box center [951, 32] width 28 height 12
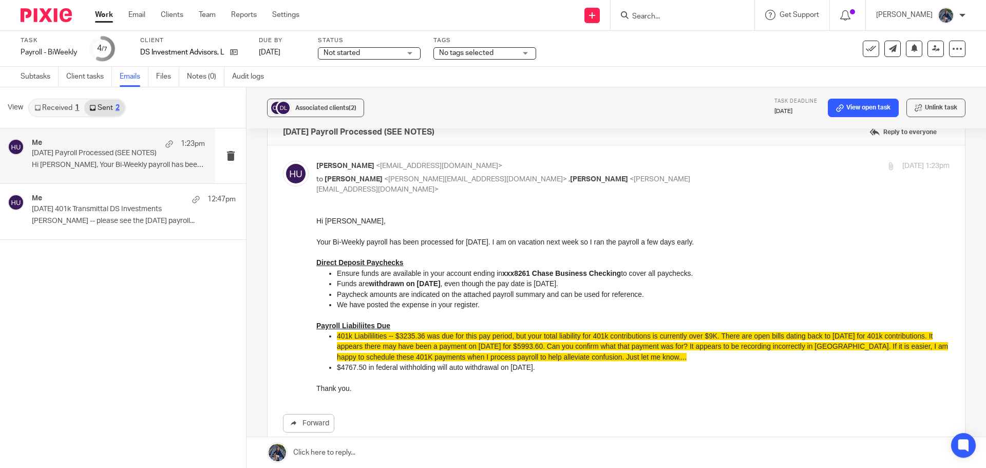
scroll to position [0, 0]
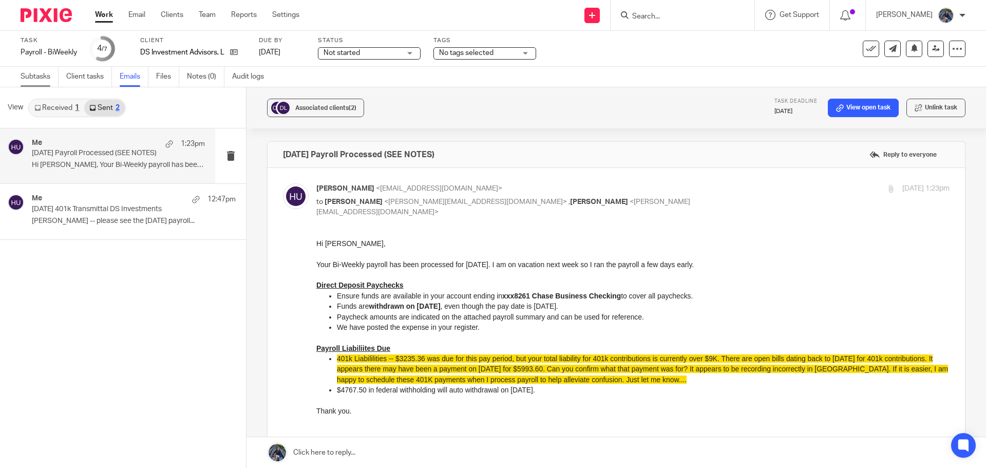
click at [34, 75] on link "Subtasks" at bounding box center [40, 77] width 38 height 20
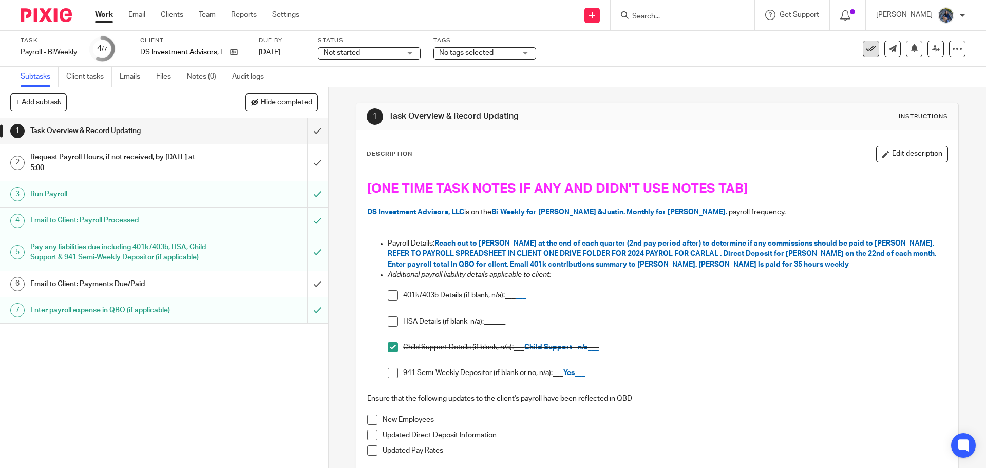
click at [866, 49] on icon at bounding box center [871, 49] width 10 height 10
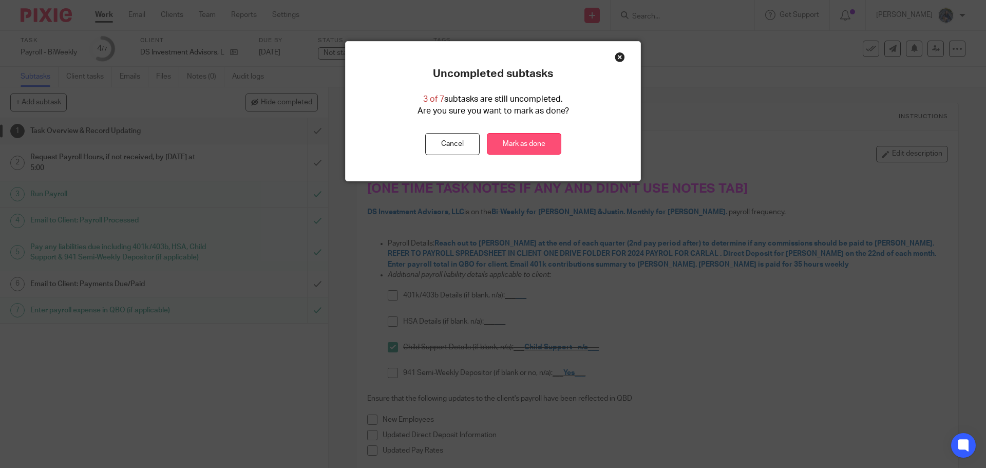
click at [522, 143] on link "Mark as done" at bounding box center [524, 144] width 74 height 22
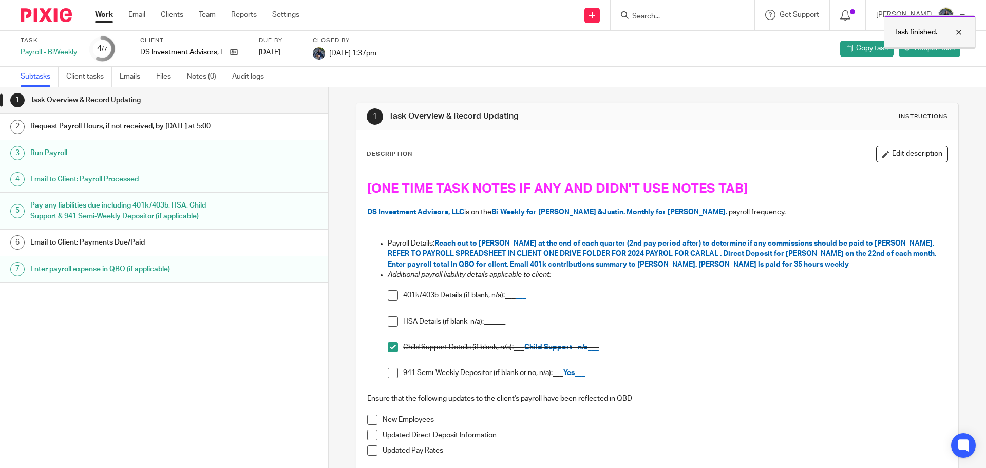
click at [960, 33] on div at bounding box center [951, 32] width 28 height 12
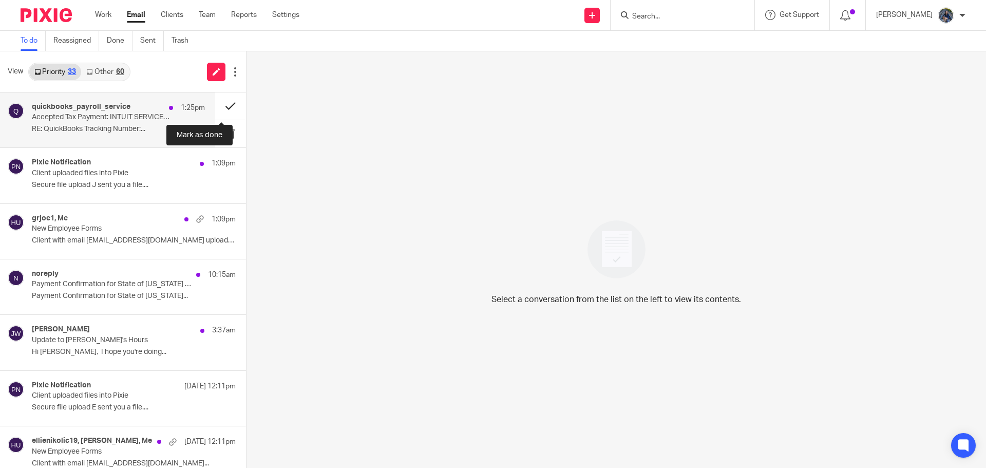
click at [216, 108] on button at bounding box center [230, 105] width 31 height 27
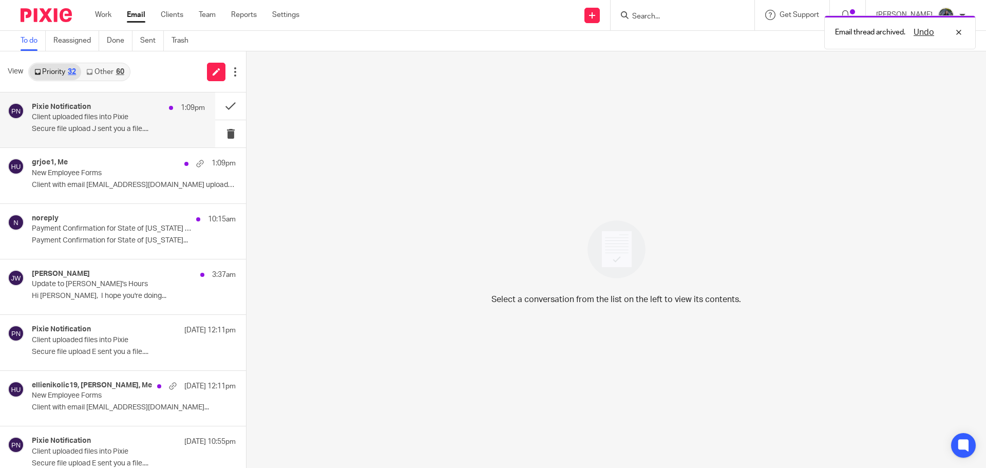
click at [99, 121] on p "Client uploaded files into Pixie" at bounding box center [101, 117] width 139 height 9
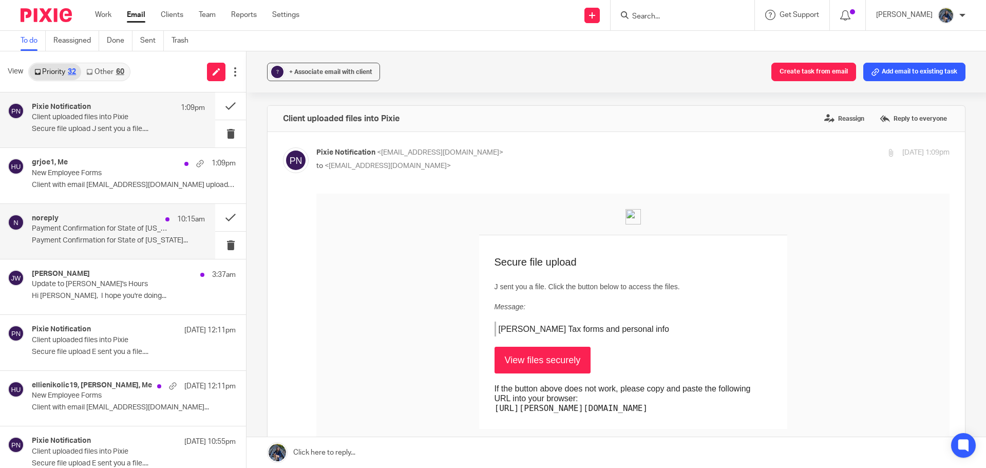
click at [110, 229] on p "Payment Confirmation for State of [US_STATE] Business Taxes" at bounding box center [101, 228] width 139 height 9
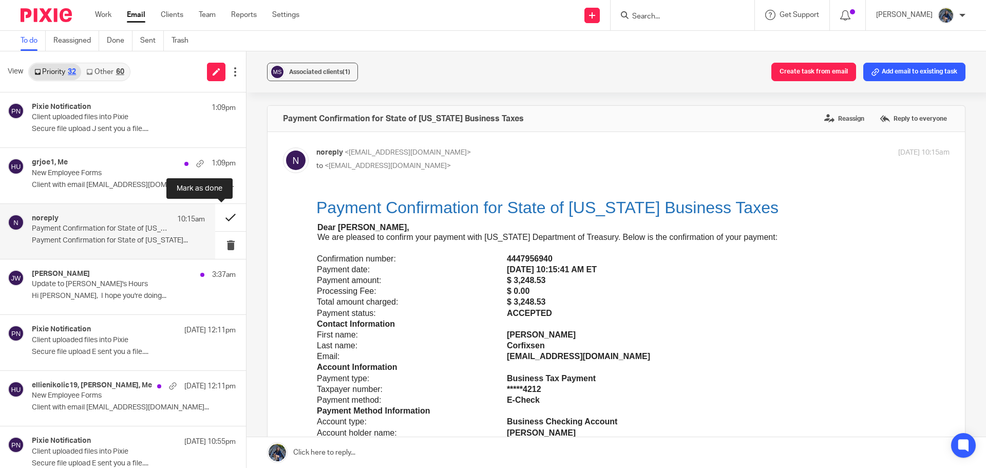
click at [219, 220] on button at bounding box center [230, 217] width 31 height 27
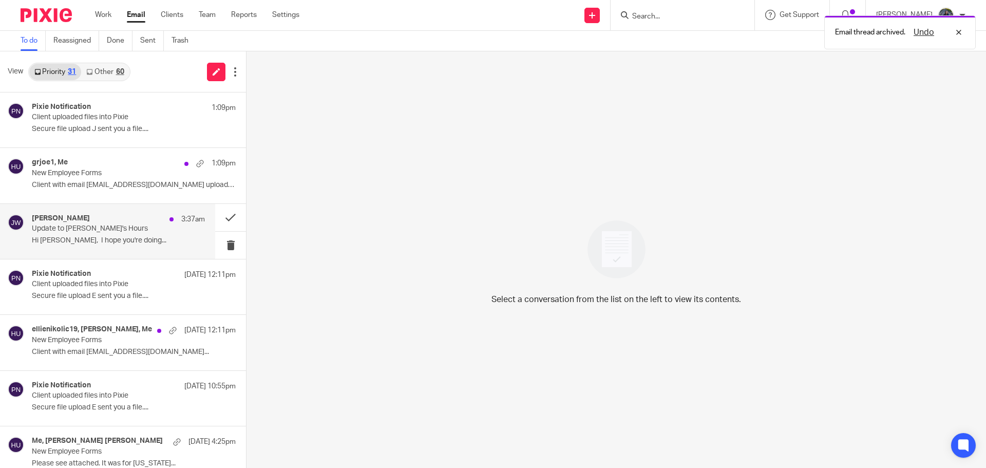
click at [106, 235] on div "[PERSON_NAME] 3:37am Update to [PERSON_NAME]'s Hours Hi [PERSON_NAME], I hope y…" at bounding box center [118, 231] width 173 height 34
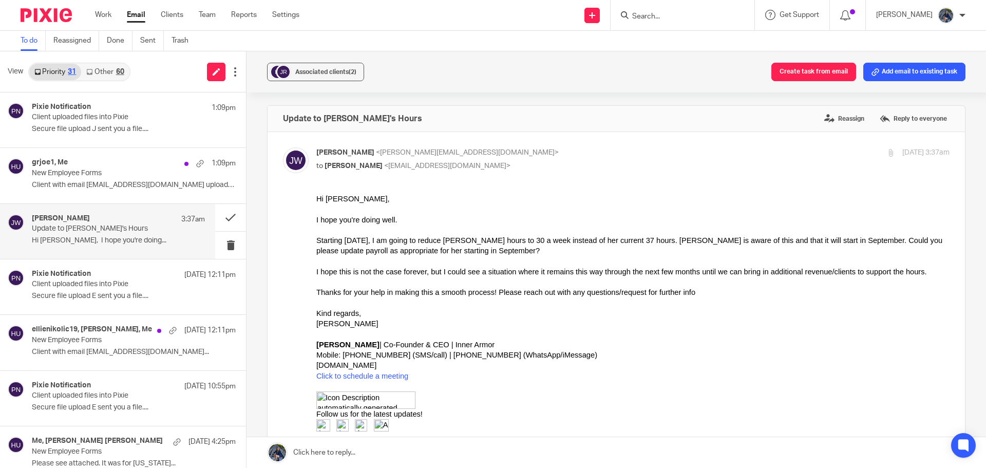
click at [345, 453] on link at bounding box center [615, 452] width 739 height 31
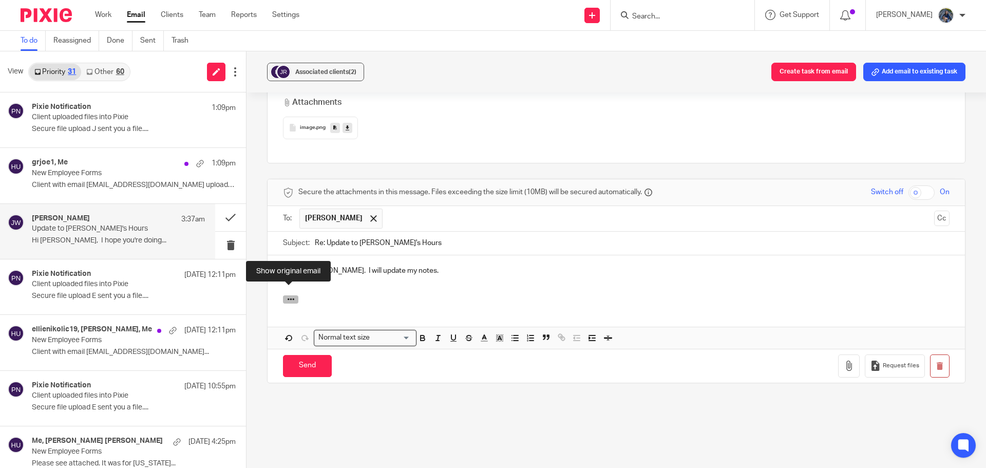
click at [288, 295] on icon "button" at bounding box center [291, 299] width 8 height 8
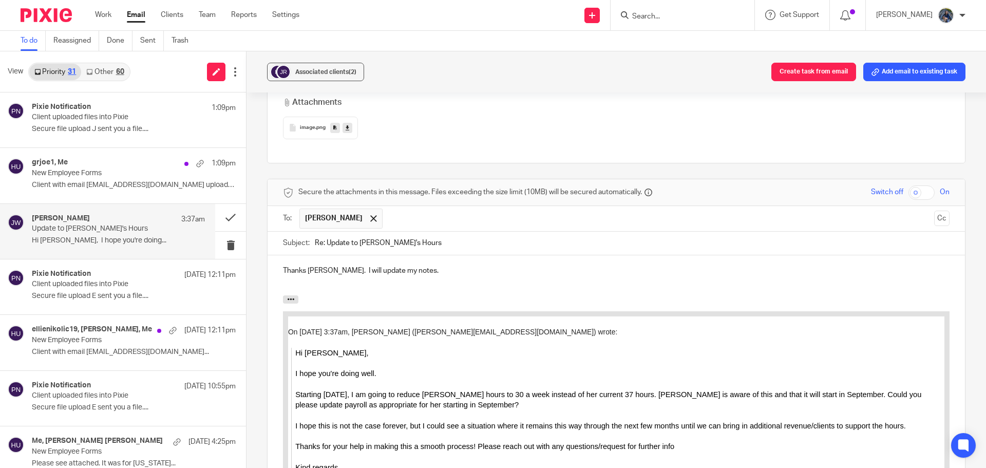
click at [423, 265] on p "Thanks [PERSON_NAME]. I will update my notes." at bounding box center [616, 270] width 667 height 10
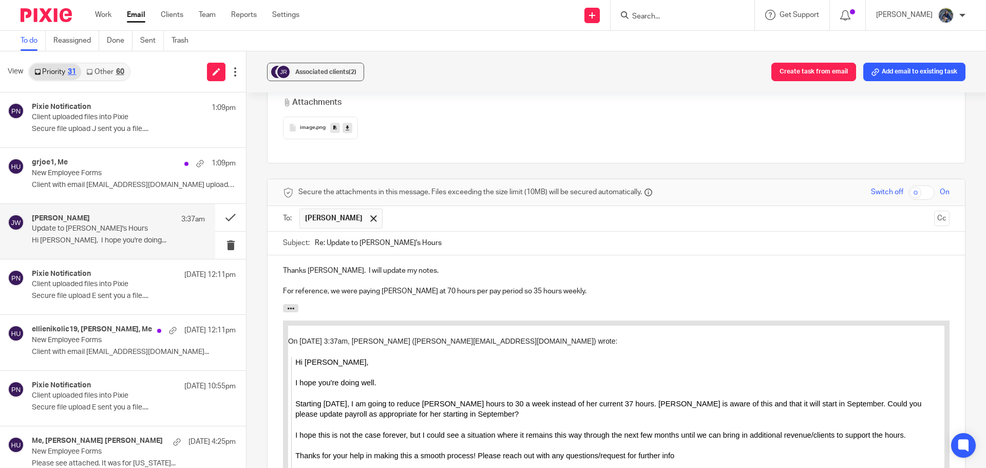
click at [562, 286] on p "For reference, we were paying [PERSON_NAME] at 70 hours per pay period so 35 ho…" at bounding box center [616, 291] width 667 height 10
click at [549, 286] on p "For reference, we were paying [PERSON_NAME] at 70 hours per pay period so 35 ho…" at bounding box center [616, 291] width 667 height 10
click at [779, 286] on p "For reference, we were paying [PERSON_NAME] at 70 hours per pay period so 35 ho…" at bounding box center [616, 291] width 667 height 10
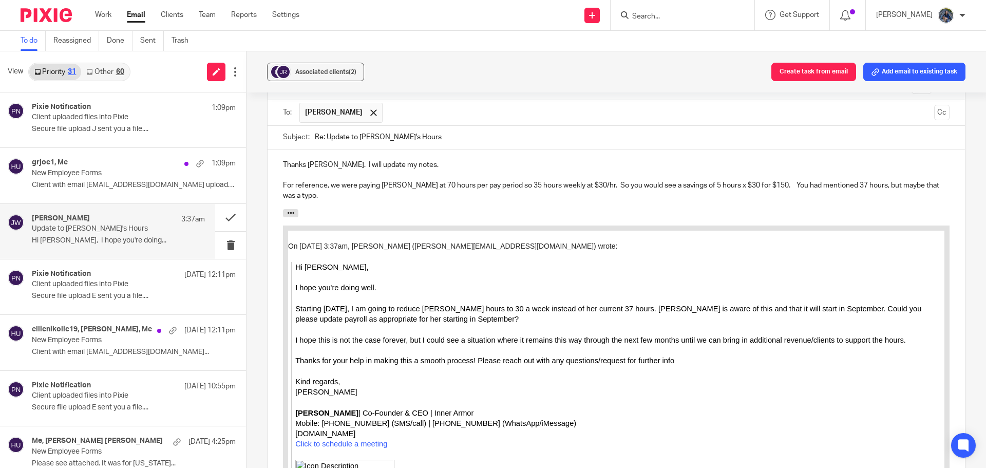
scroll to position [720, 0]
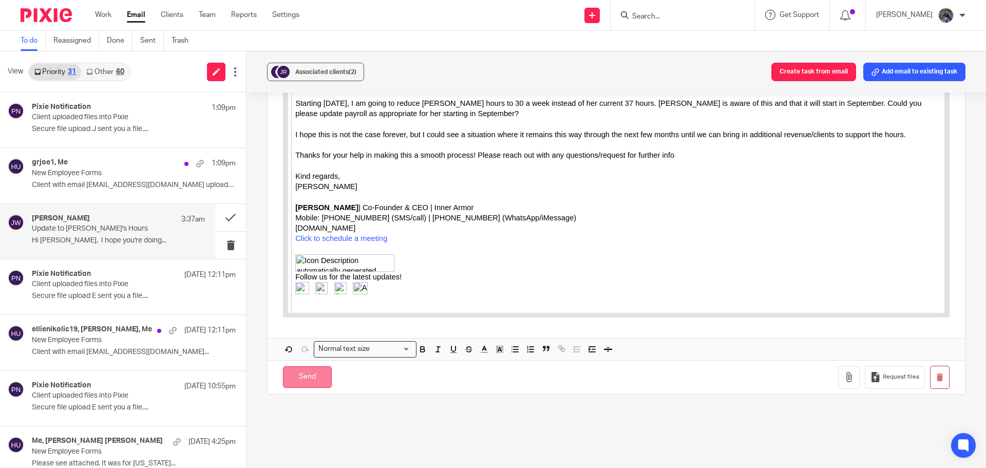
click at [303, 374] on input "Send" at bounding box center [307, 377] width 49 height 22
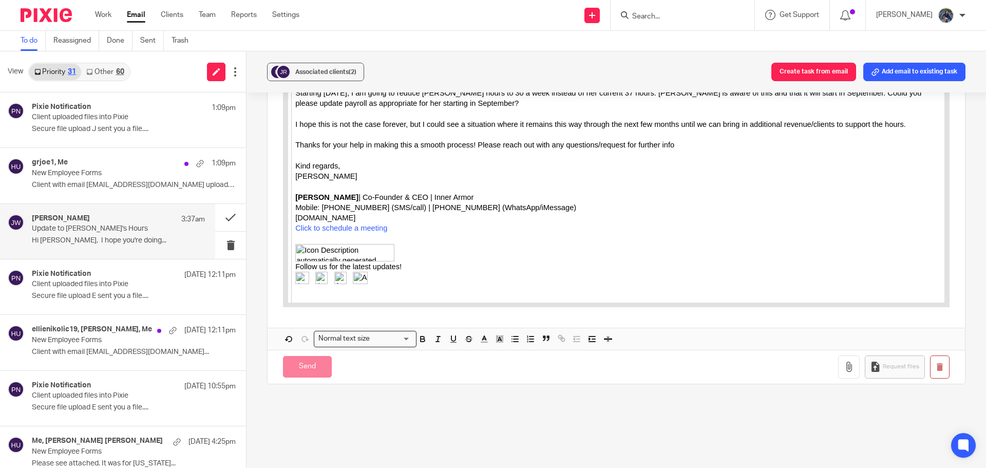
scroll to position [230, 0]
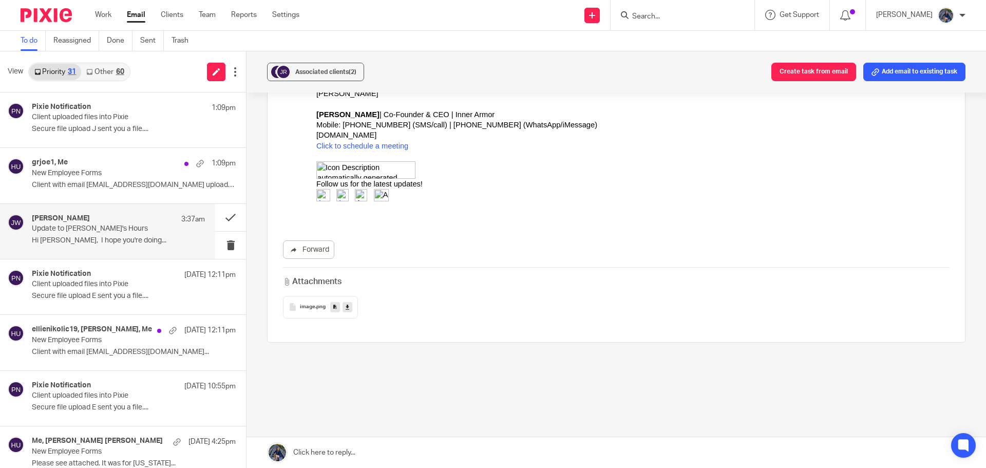
click at [662, 15] on input "Search" at bounding box center [677, 16] width 92 height 9
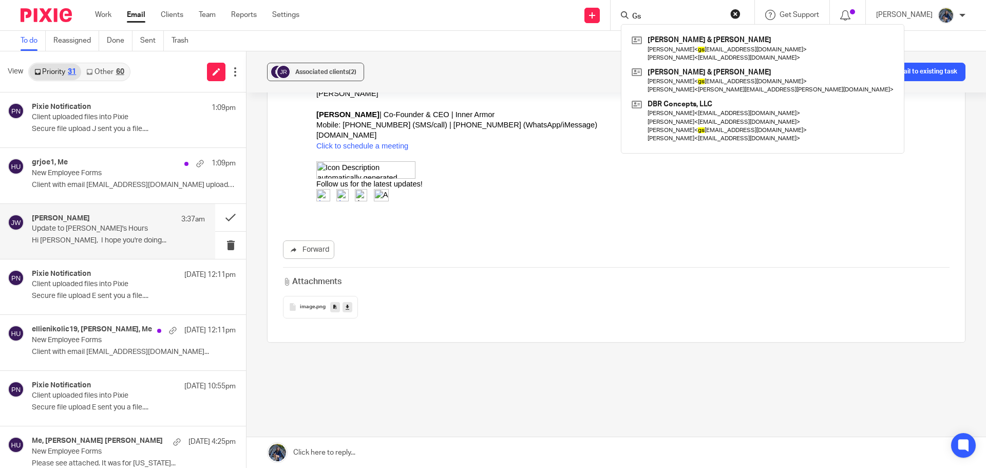
type input "Gs"
